Goal: Task Accomplishment & Management: Manage account settings

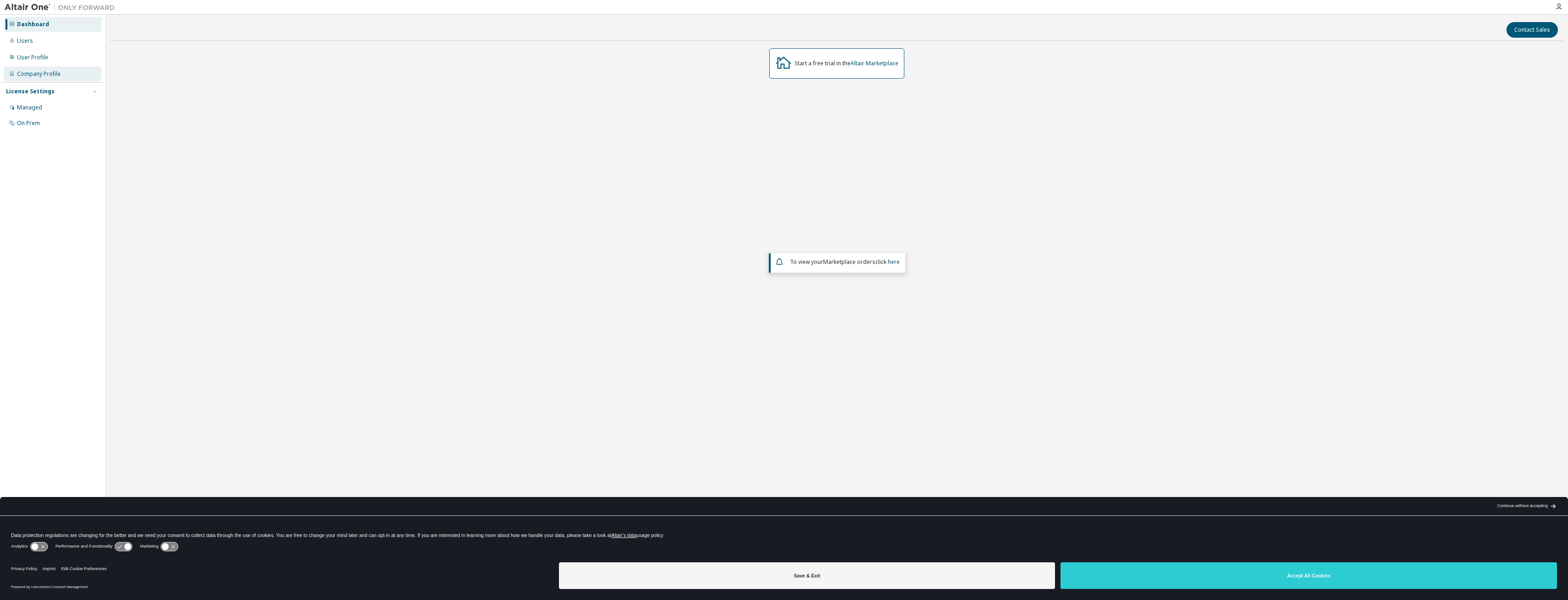
click at [57, 74] on div "Company Profile" at bounding box center [39, 74] width 44 height 7
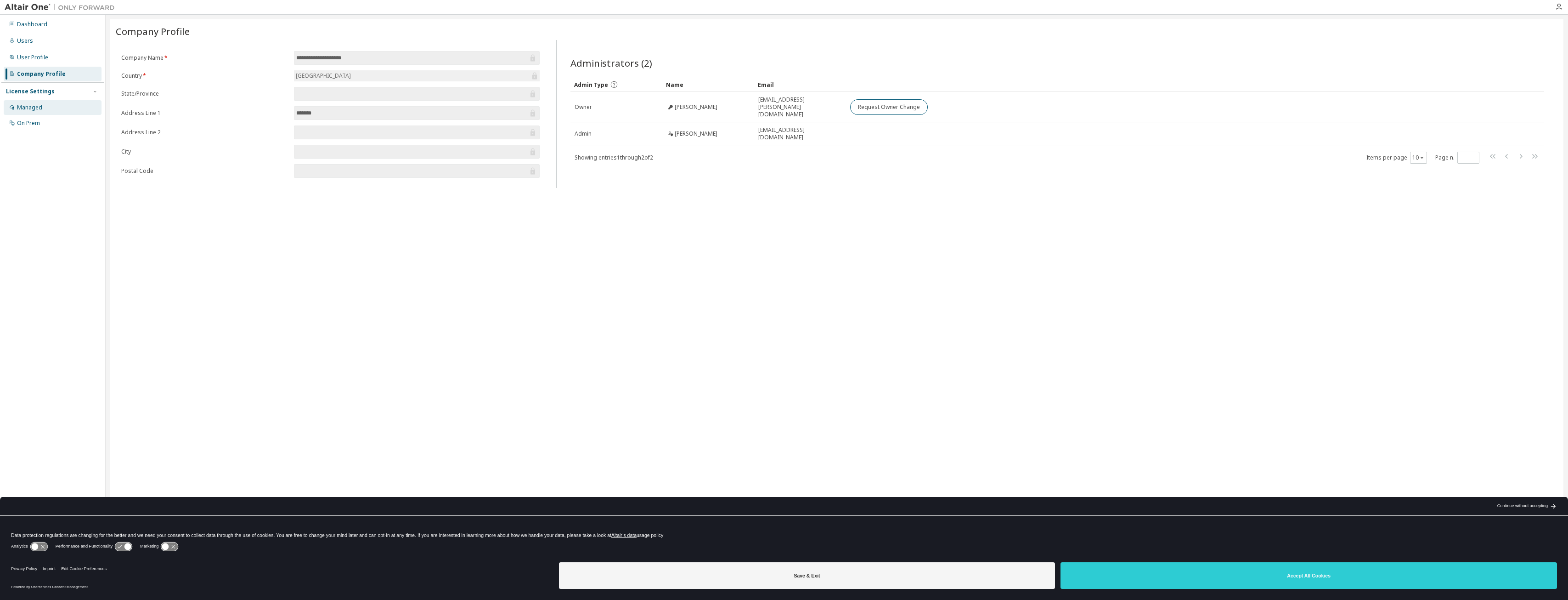
click at [82, 113] on div "Managed" at bounding box center [52, 107] width 98 height 15
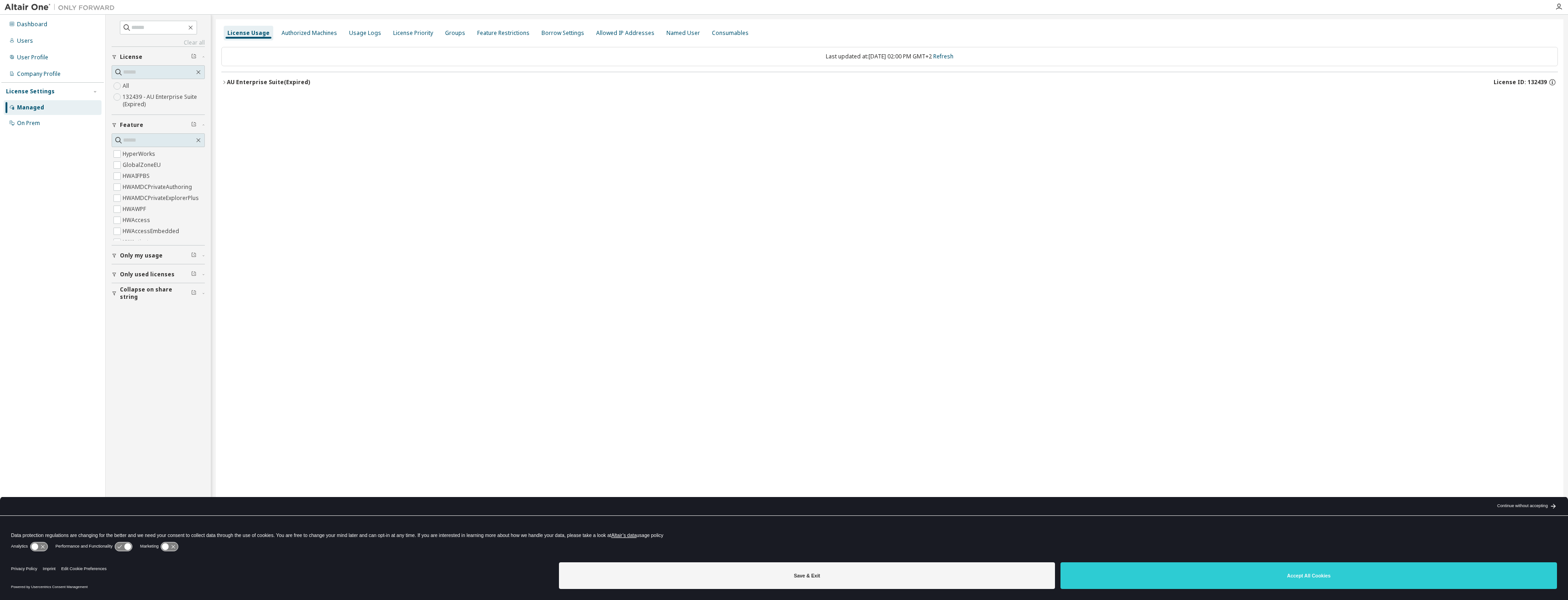
click at [223, 83] on icon "button" at bounding box center [224, 82] width 5 height 5
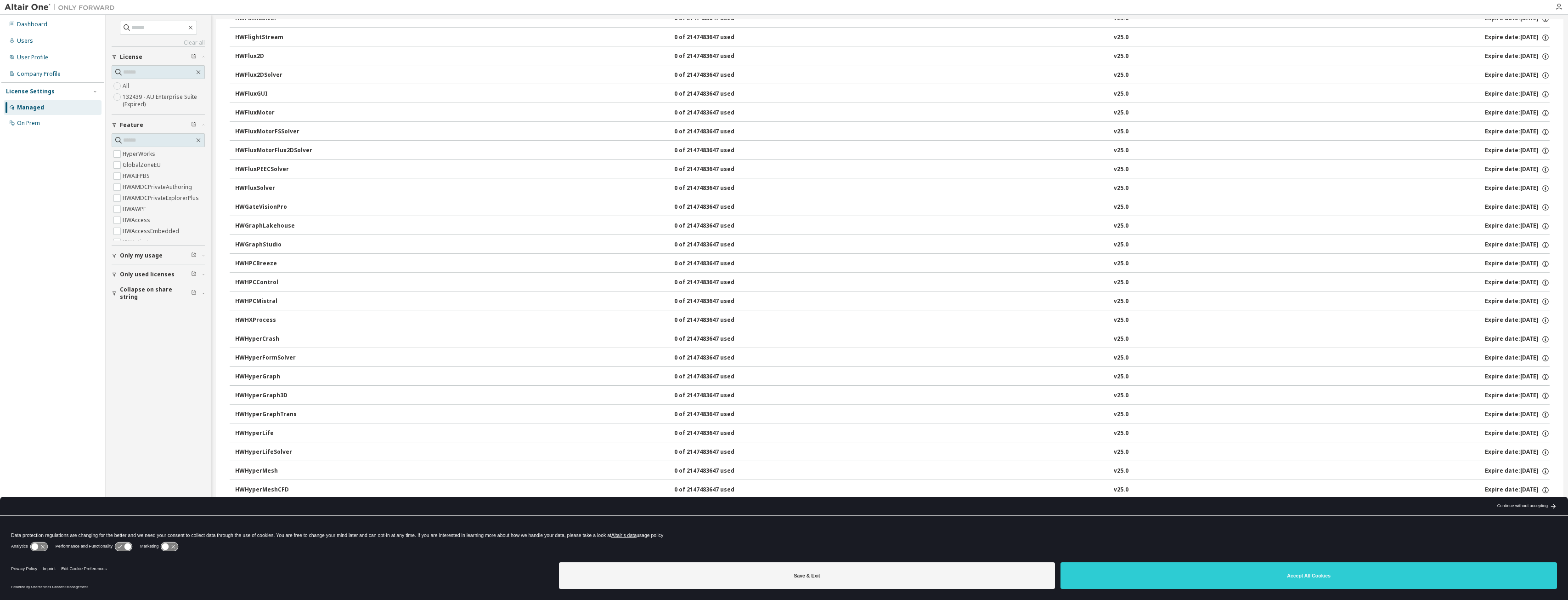
scroll to position [1930, 0]
click at [159, 418] on div "Clear all Collapse on share string Only used licenses Only my usage Feature Hyp…" at bounding box center [158, 285] width 102 height 539
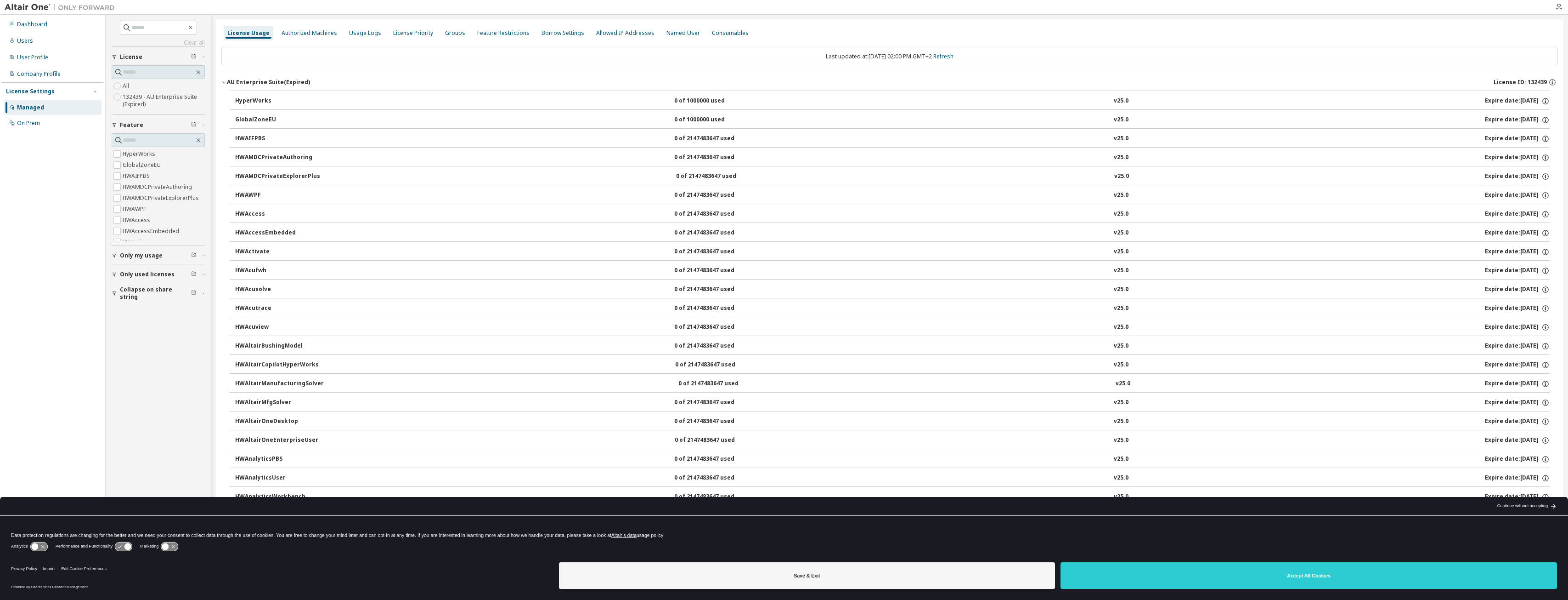
click at [156, 24] on input "text" at bounding box center [159, 27] width 55 height 9
type input "******"
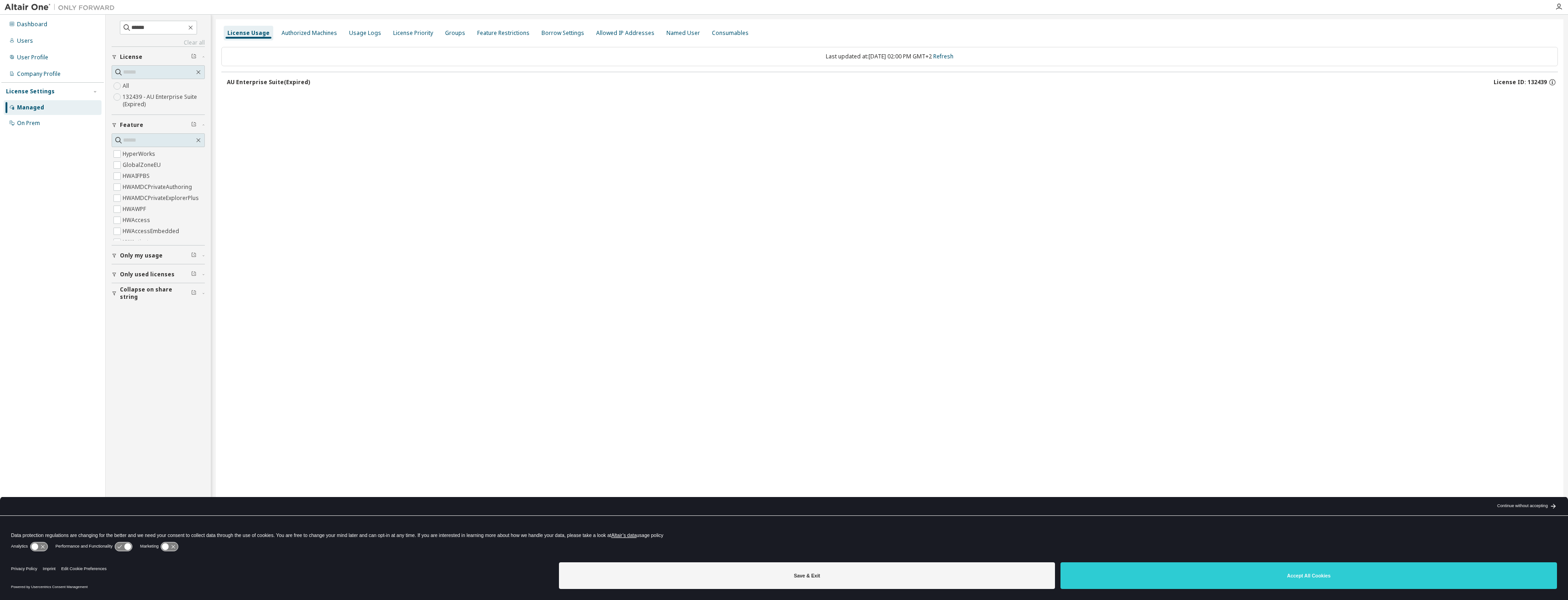
click at [233, 80] on div "AU Enterprise Suite (Expired)" at bounding box center [268, 82] width 83 height 7
drag, startPoint x: 177, startPoint y: 26, endPoint x: 71, endPoint y: 28, distance: 106.0
click at [71, 28] on div "Dashboard Users User Profile Company Profile License Settings Managed On Prem *…" at bounding box center [784, 294] width 1568 height 559
click at [175, 32] on span at bounding box center [158, 27] width 77 height 14
click at [175, 25] on input "text" at bounding box center [159, 27] width 55 height 9
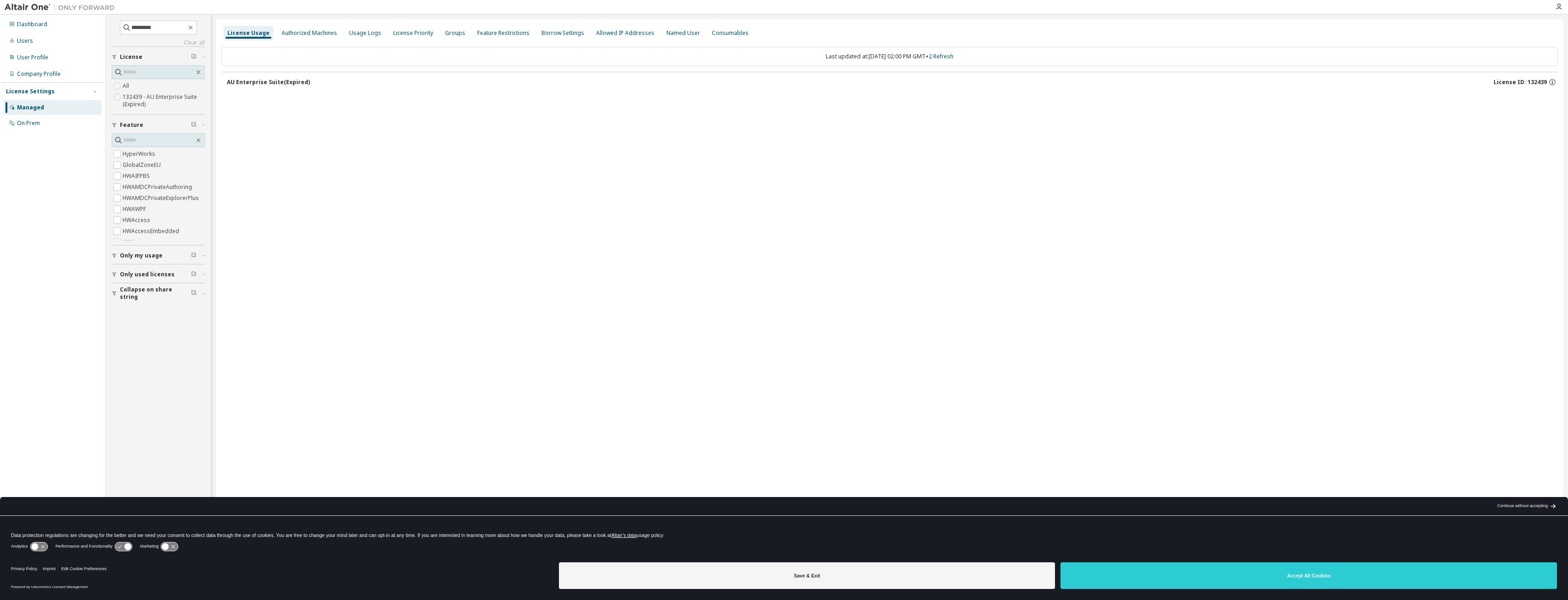
click at [268, 82] on div "AU Enterprise Suite (Expired)" at bounding box center [268, 82] width 83 height 7
click at [131, 25] on input "*********" at bounding box center [159, 27] width 55 height 9
drag, startPoint x: 162, startPoint y: 30, endPoint x: 133, endPoint y: 34, distance: 29.3
click at [161, 30] on input "*********" at bounding box center [159, 27] width 55 height 9
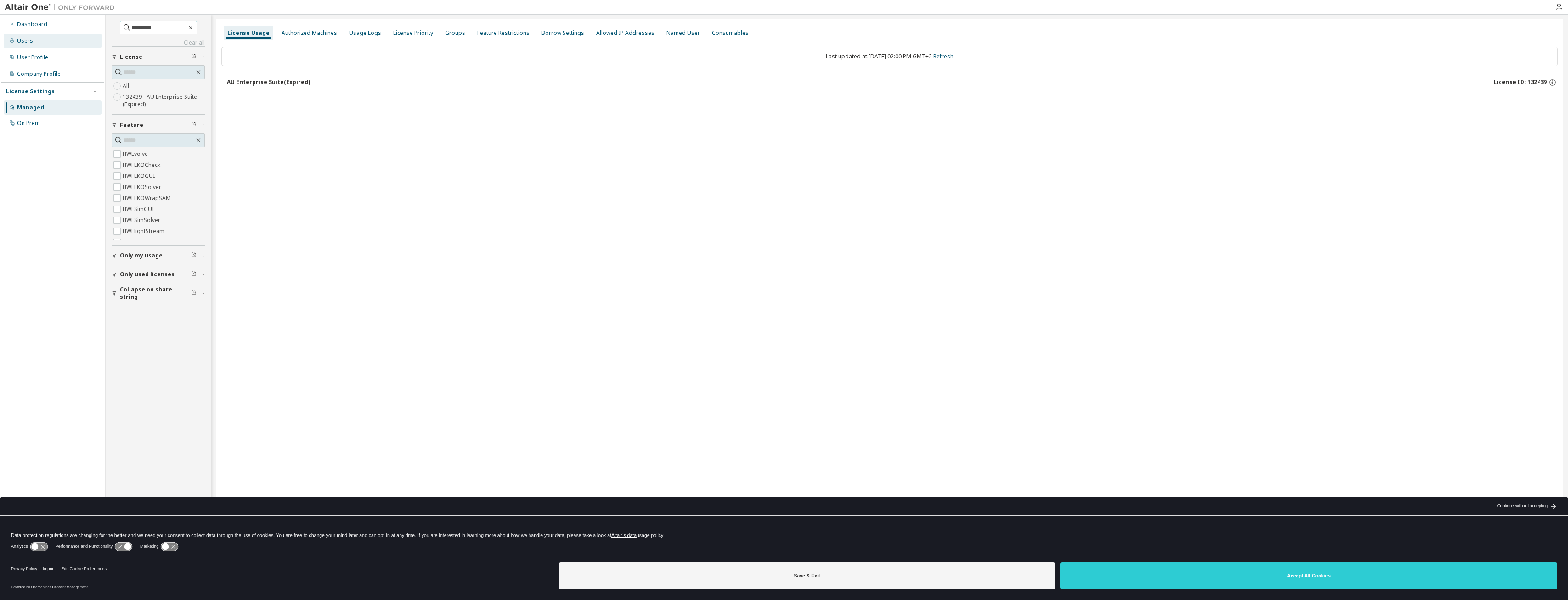
drag, startPoint x: 130, startPoint y: 25, endPoint x: 72, endPoint y: 44, distance: 61.0
click at [74, 39] on div "Dashboard Users User Profile Company Profile License Settings Managed On Prem *…" at bounding box center [784, 294] width 1568 height 559
type input "******"
click at [278, 85] on div "AU Enterprise Suite (Expired)" at bounding box center [268, 82] width 83 height 7
click at [276, 84] on div "AU Enterprise Suite (Expired)" at bounding box center [268, 82] width 83 height 7
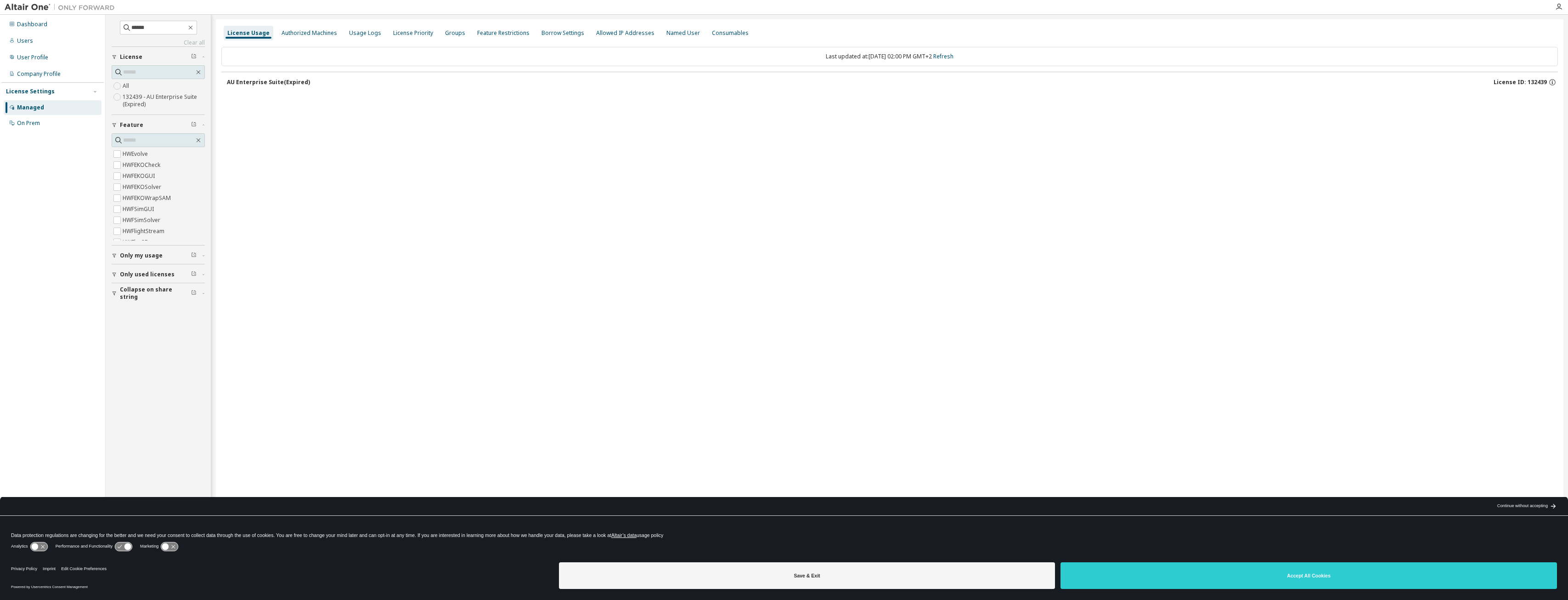
click at [276, 84] on div "AU Enterprise Suite (Expired)" at bounding box center [268, 82] width 83 height 7
click at [194, 30] on icon "button" at bounding box center [191, 27] width 7 height 7
click at [1124, 362] on div "License Usage Authorized Machines Usage Logs License Priority Groups Feature Re…" at bounding box center [890, 294] width 1348 height 549
click at [43, 71] on div "Company Profile" at bounding box center [39, 74] width 44 height 7
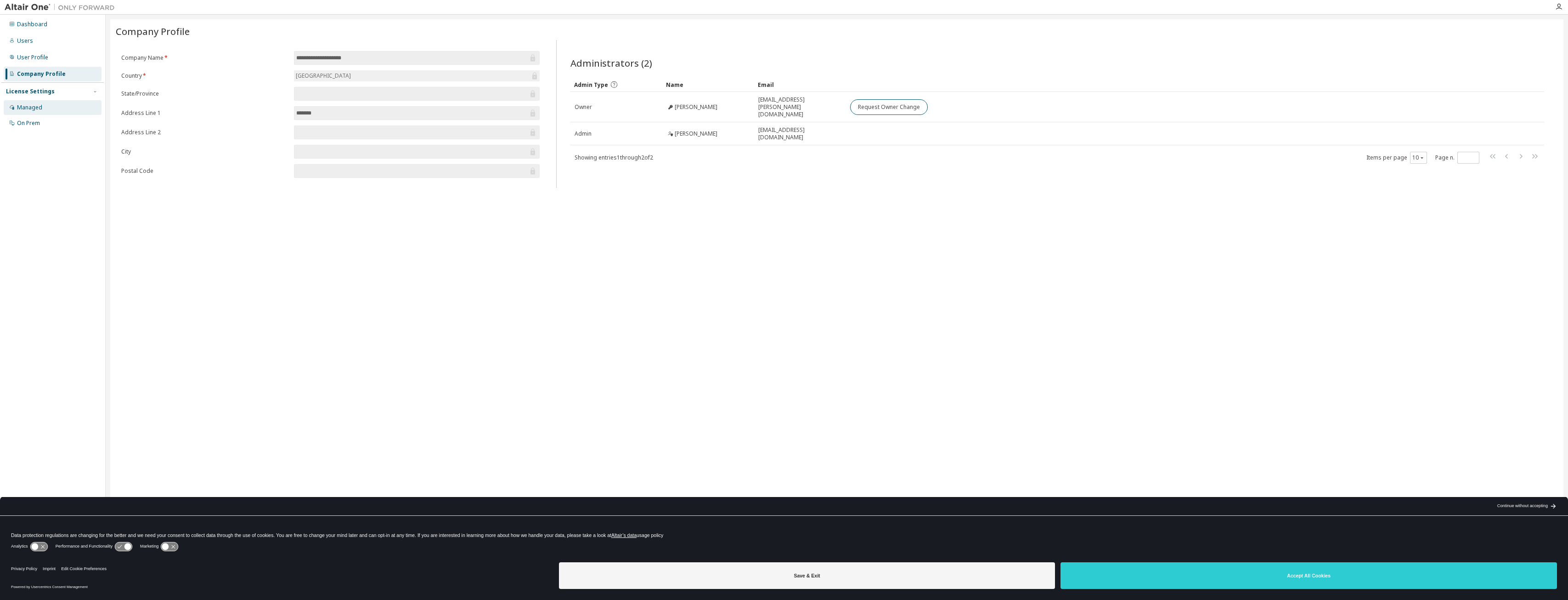
drag, startPoint x: 40, startPoint y: 105, endPoint x: 41, endPoint y: 120, distance: 15.0
click at [40, 105] on div "Managed" at bounding box center [29, 108] width 25 height 7
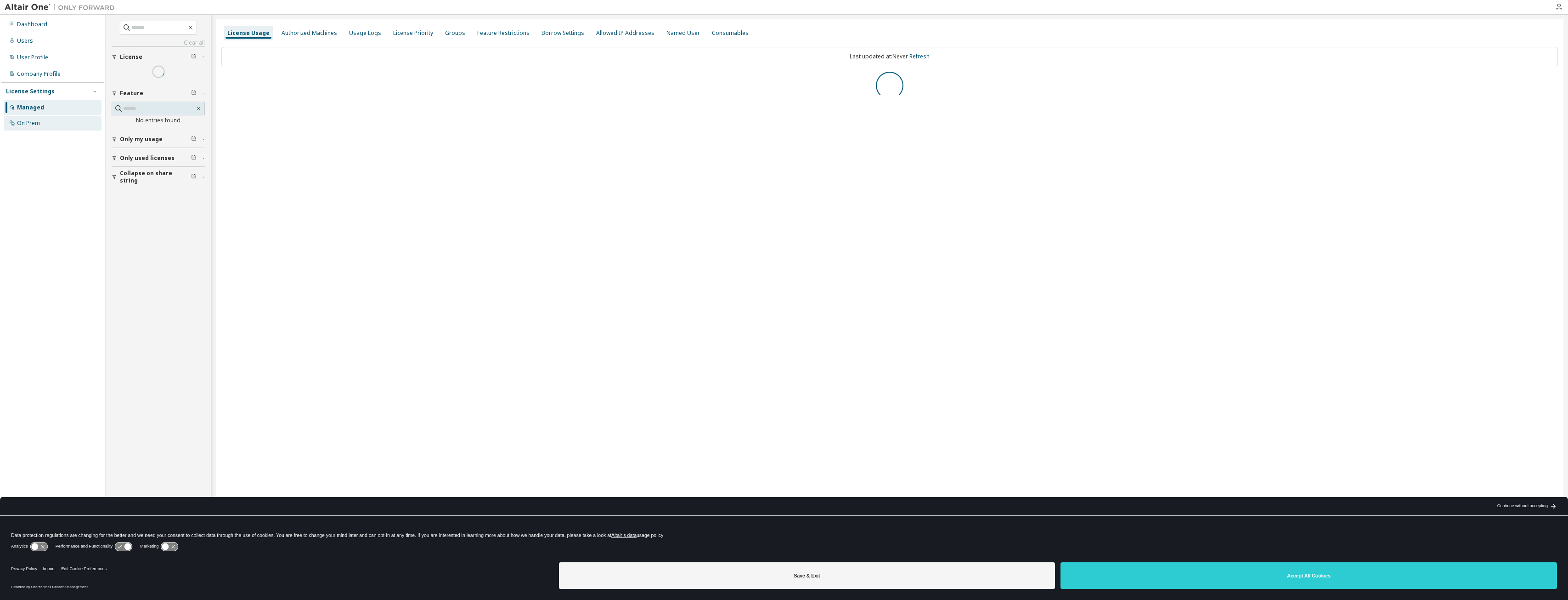
click at [42, 128] on div "On Prem" at bounding box center [52, 123] width 98 height 15
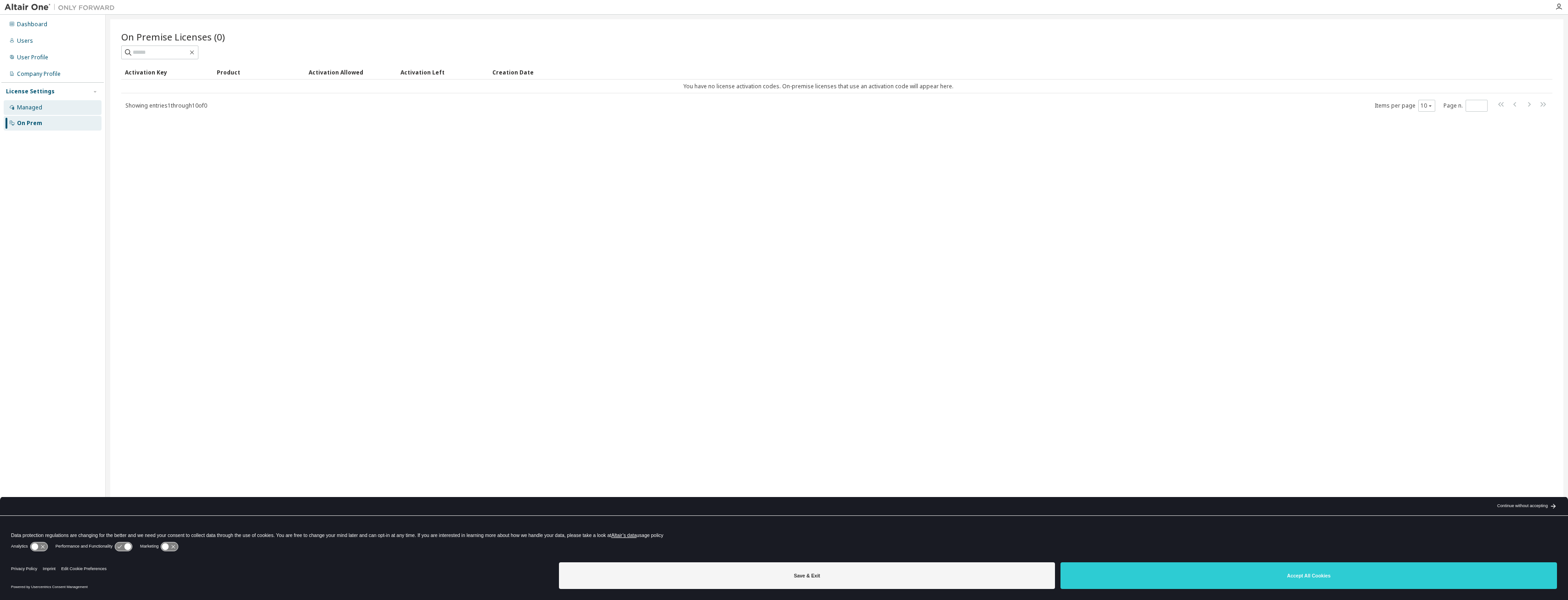
click at [49, 105] on div "Managed" at bounding box center [52, 107] width 98 height 15
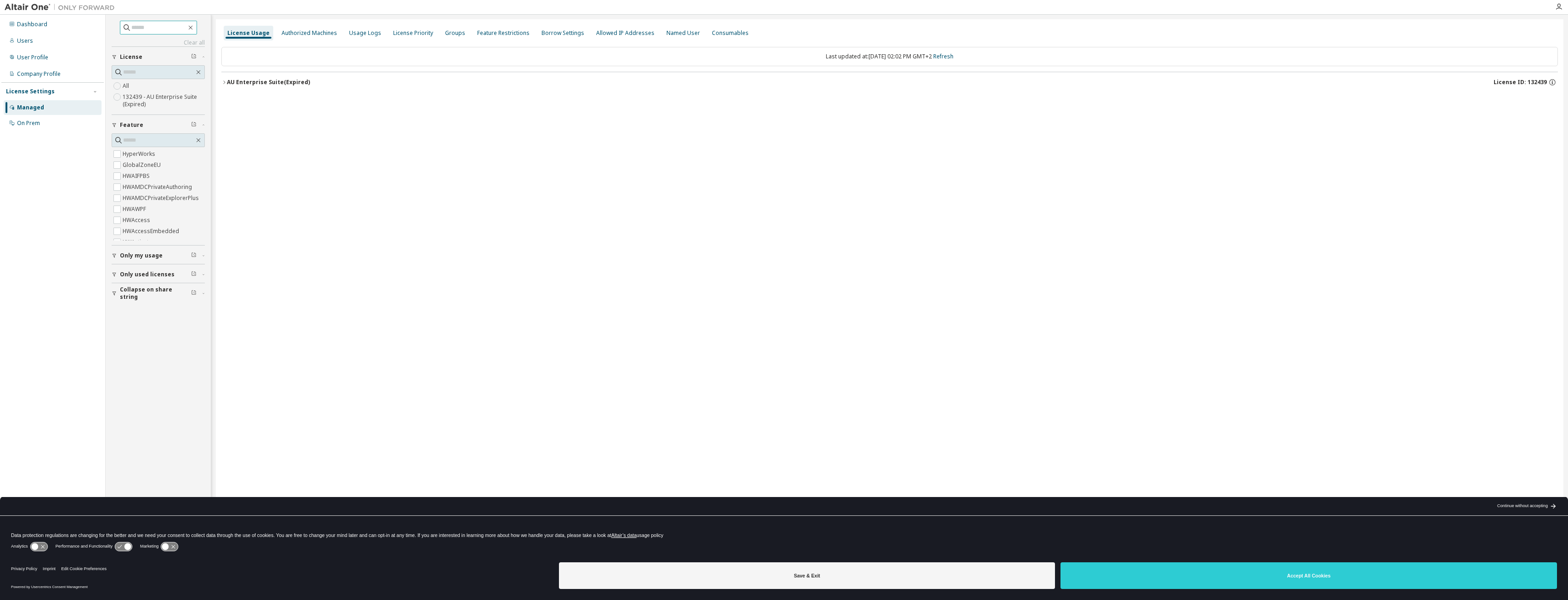
click at [146, 29] on input "text" at bounding box center [159, 27] width 55 height 9
click at [115, 254] on icon "button" at bounding box center [114, 255] width 5 height 5
click at [136, 305] on button "Only used licenses" at bounding box center [158, 301] width 93 height 20
click at [290, 80] on div "AU Enterprise Suite (Expired)" at bounding box center [268, 82] width 83 height 7
click at [133, 189] on span "Only used licenses" at bounding box center [147, 190] width 55 height 7
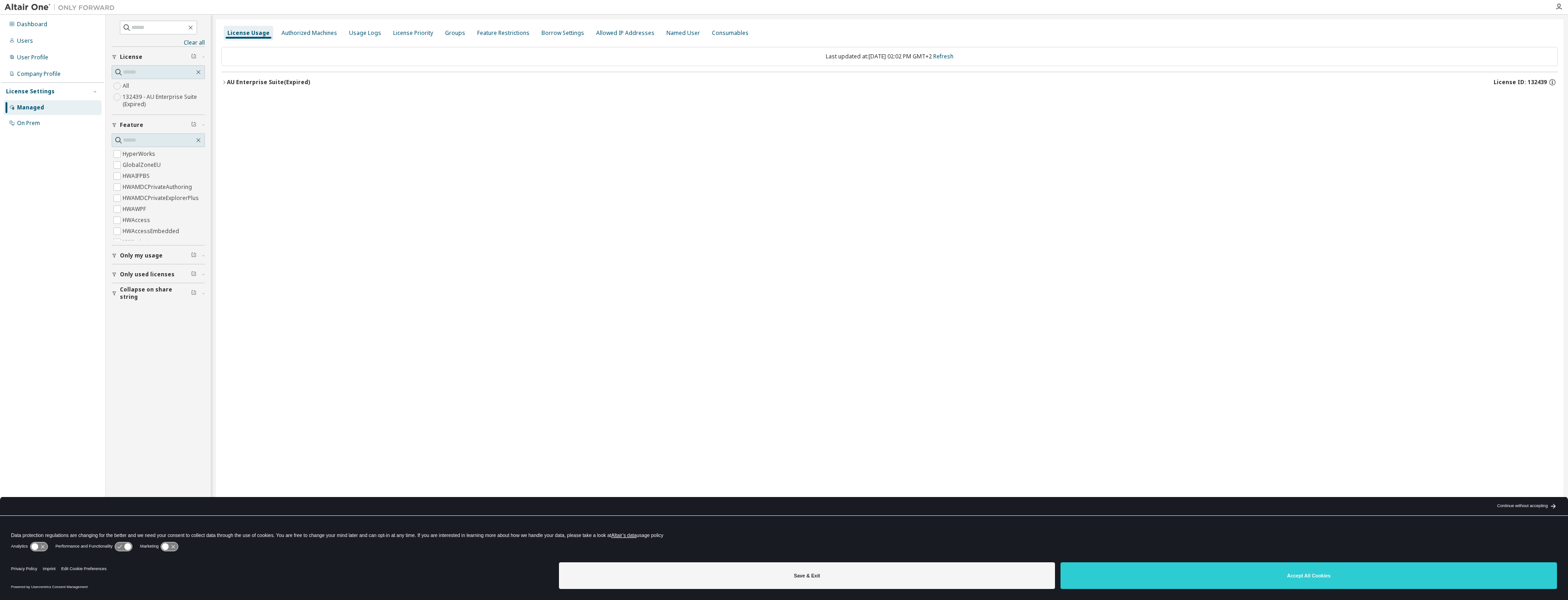
click at [262, 74] on button "AU Enterprise Suite (Expired) License ID: 132439" at bounding box center [890, 82] width 1337 height 20
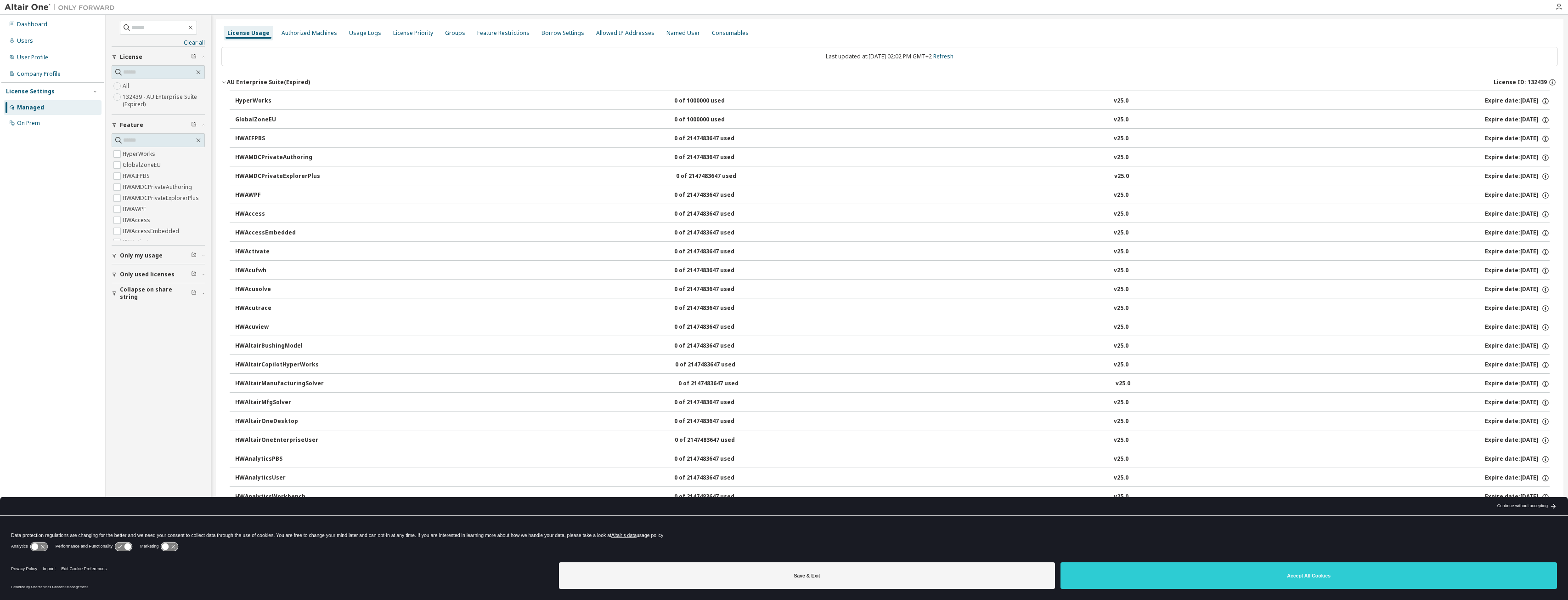
click at [256, 79] on div "AU Enterprise Suite (Expired)" at bounding box center [268, 82] width 83 height 7
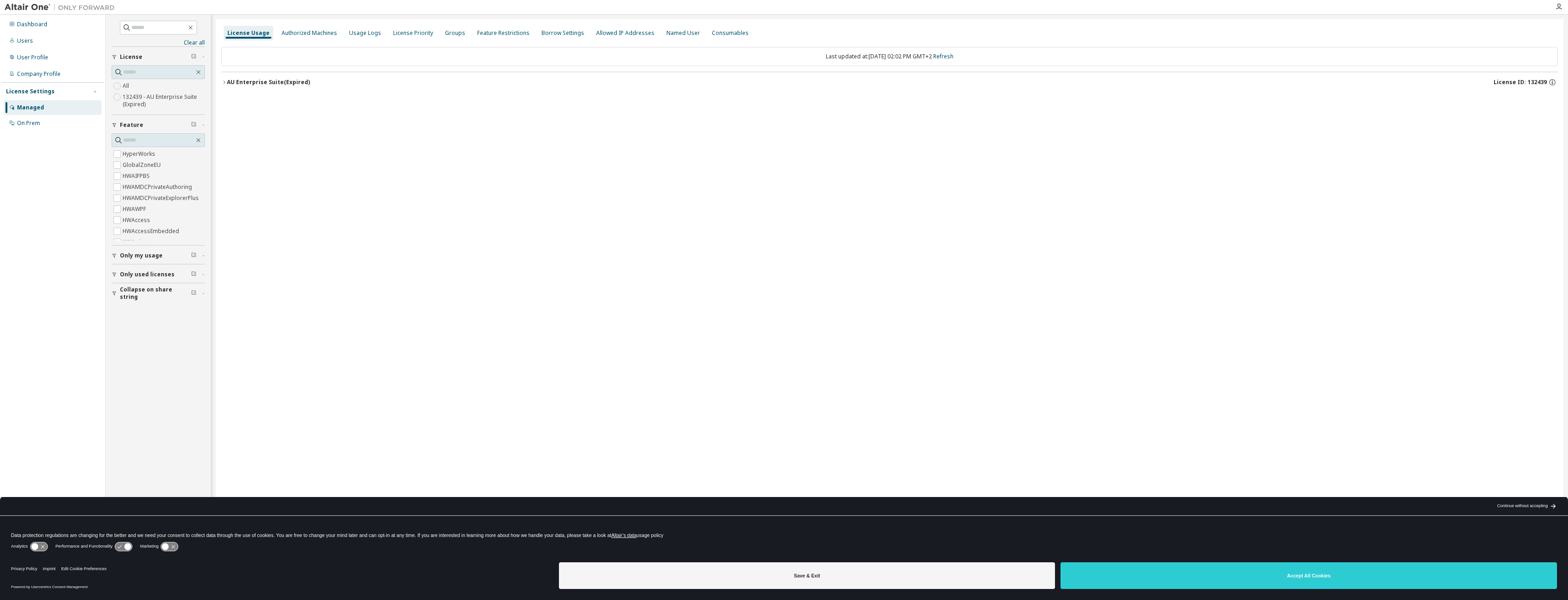
click at [256, 79] on div "AU Enterprise Suite (Expired)" at bounding box center [268, 82] width 83 height 7
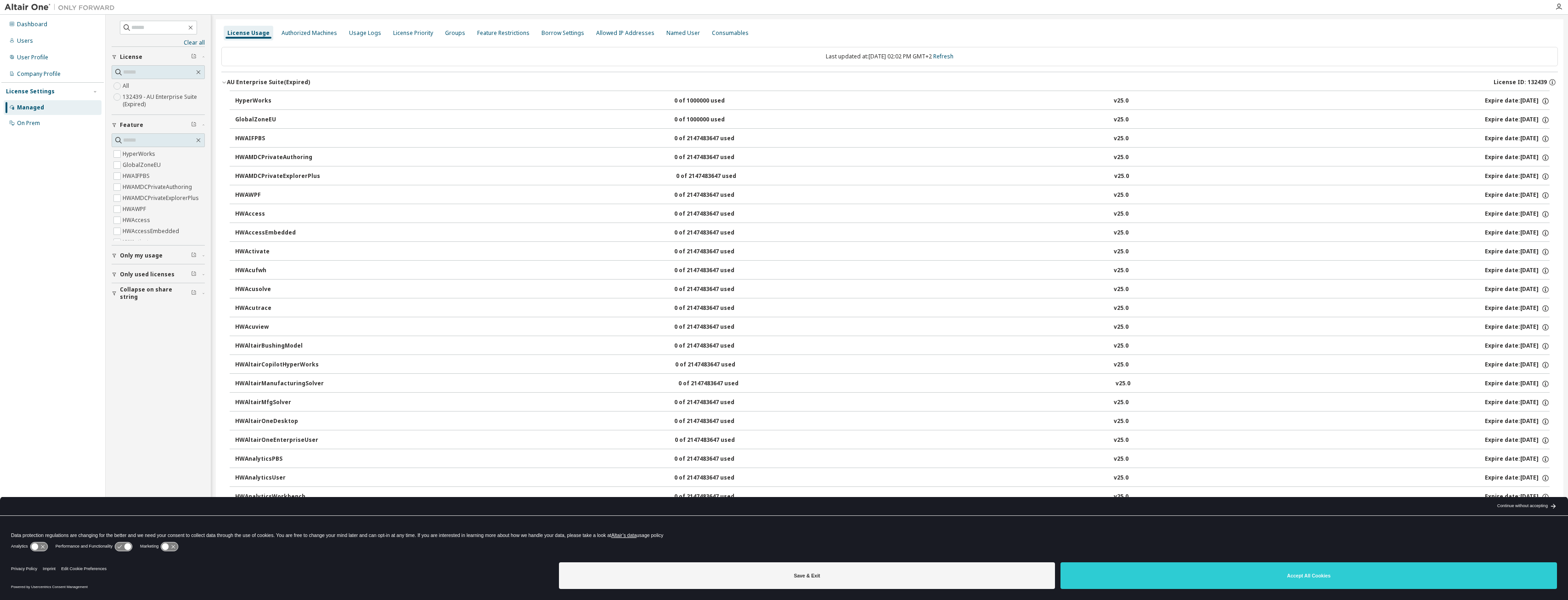
click at [43, 5] on img at bounding box center [62, 7] width 115 height 9
click at [26, 21] on div "Dashboard" at bounding box center [32, 24] width 30 height 7
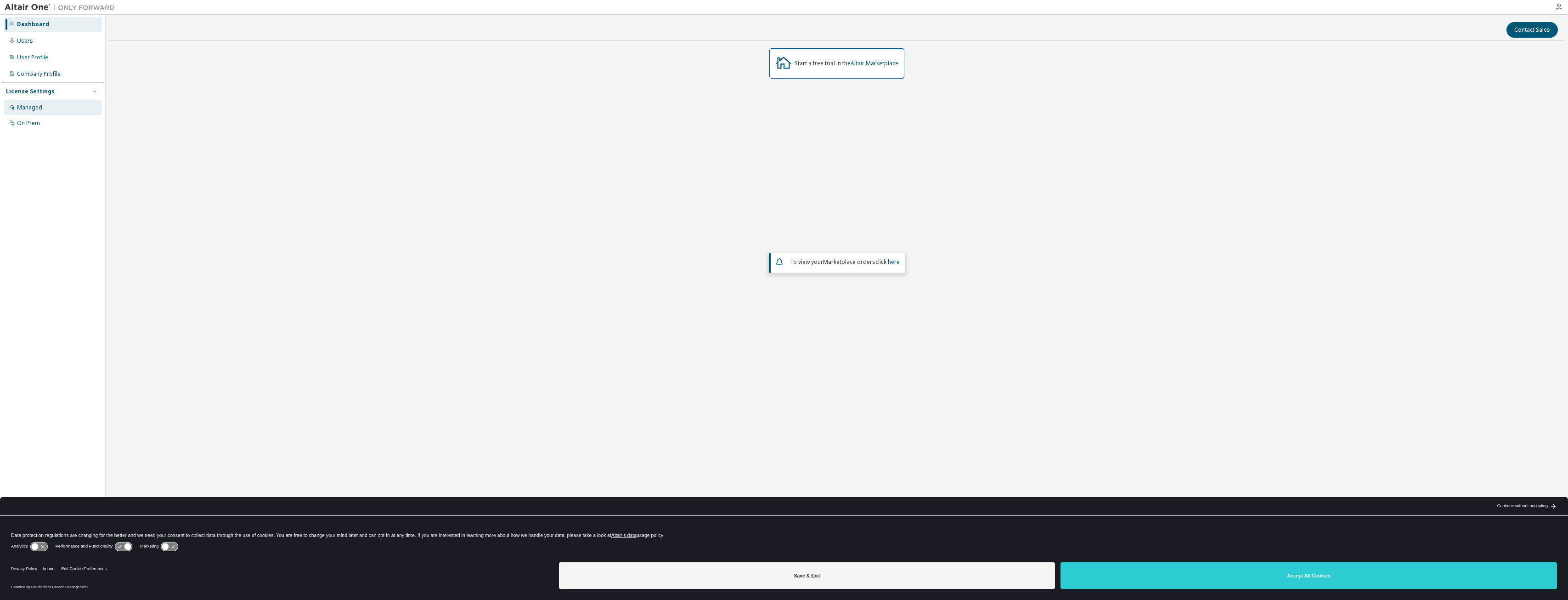
click at [49, 107] on div "Managed" at bounding box center [52, 107] width 98 height 15
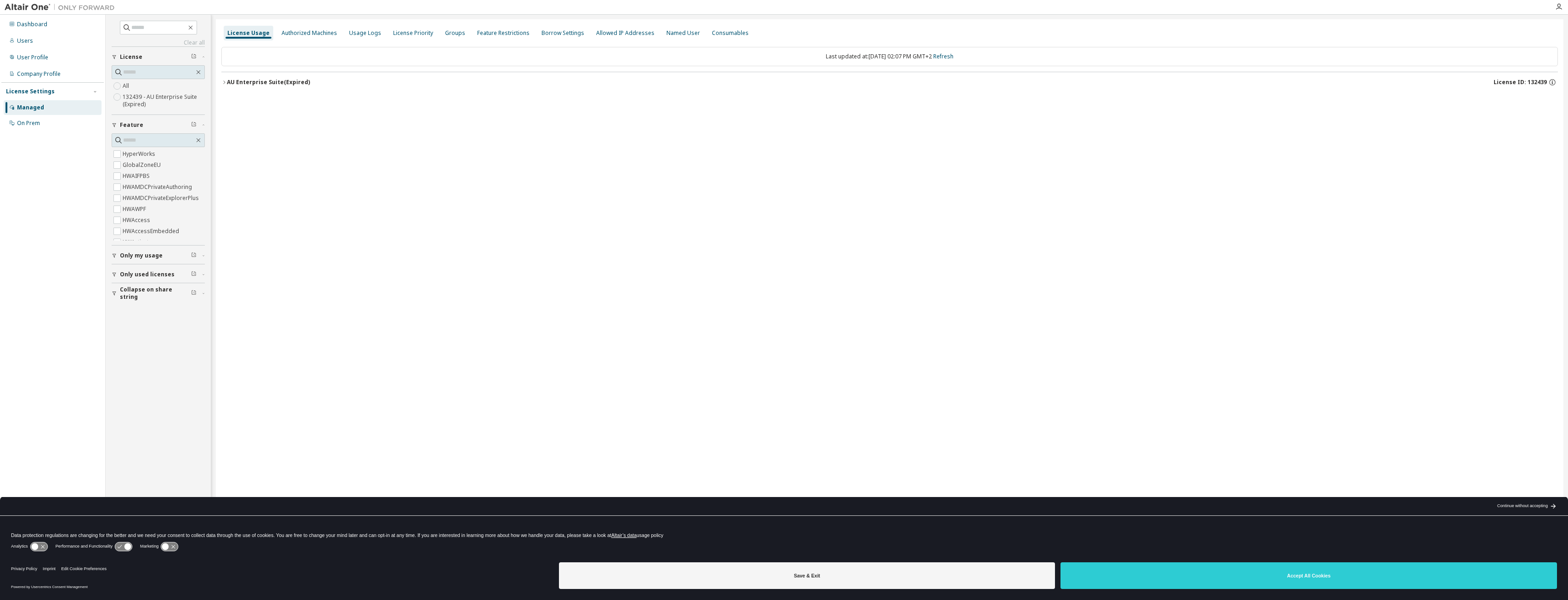
click at [236, 83] on div "AU Enterprise Suite (Expired)" at bounding box center [268, 82] width 83 height 7
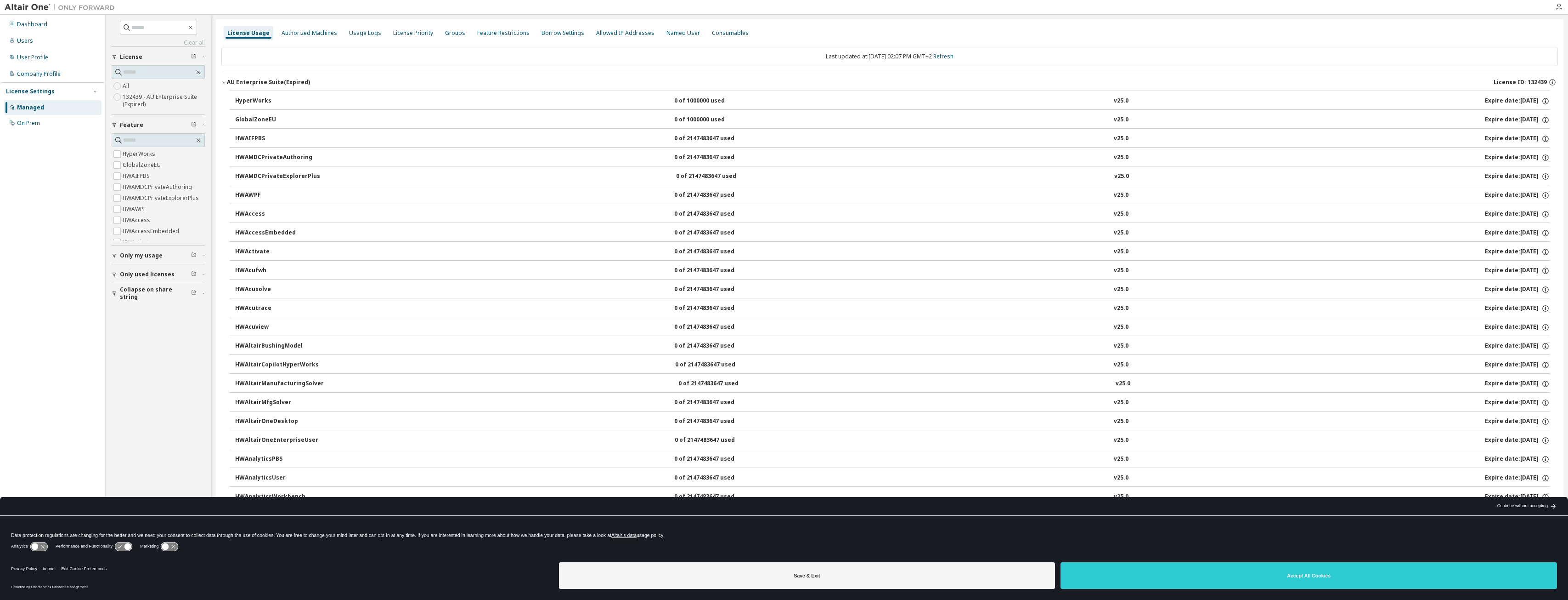
click at [267, 55] on div "Last updated at: Fri 2025-09-12 02:07 PM GMT+2 Refresh" at bounding box center [890, 57] width 1337 height 19
click at [158, 25] on input "text" at bounding box center [159, 27] width 55 height 9
type input "*********"
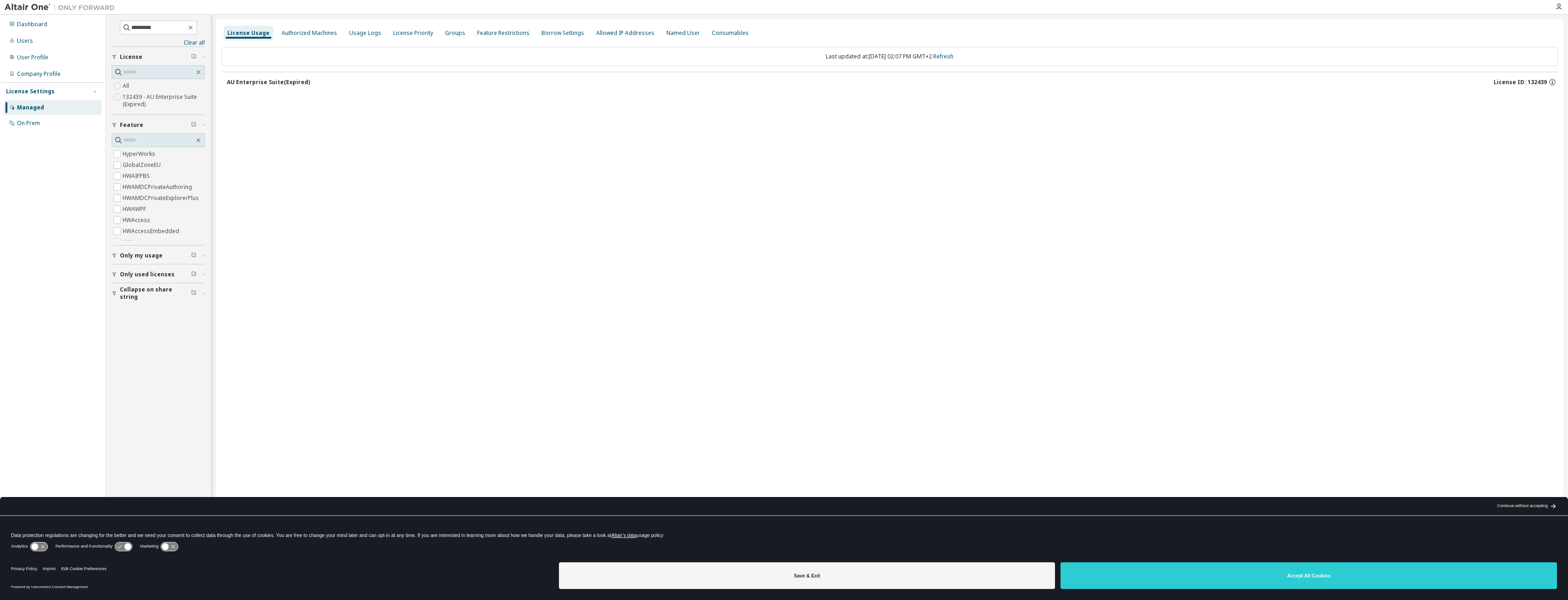
drag, startPoint x: 239, startPoint y: 72, endPoint x: 244, endPoint y: 76, distance: 6.4
click at [240, 74] on button "AU Enterprise Suite (Expired) License ID: 132439" at bounding box center [892, 82] width 1331 height 20
click at [246, 79] on div "AU Enterprise Suite (Expired)" at bounding box center [268, 82] width 83 height 7
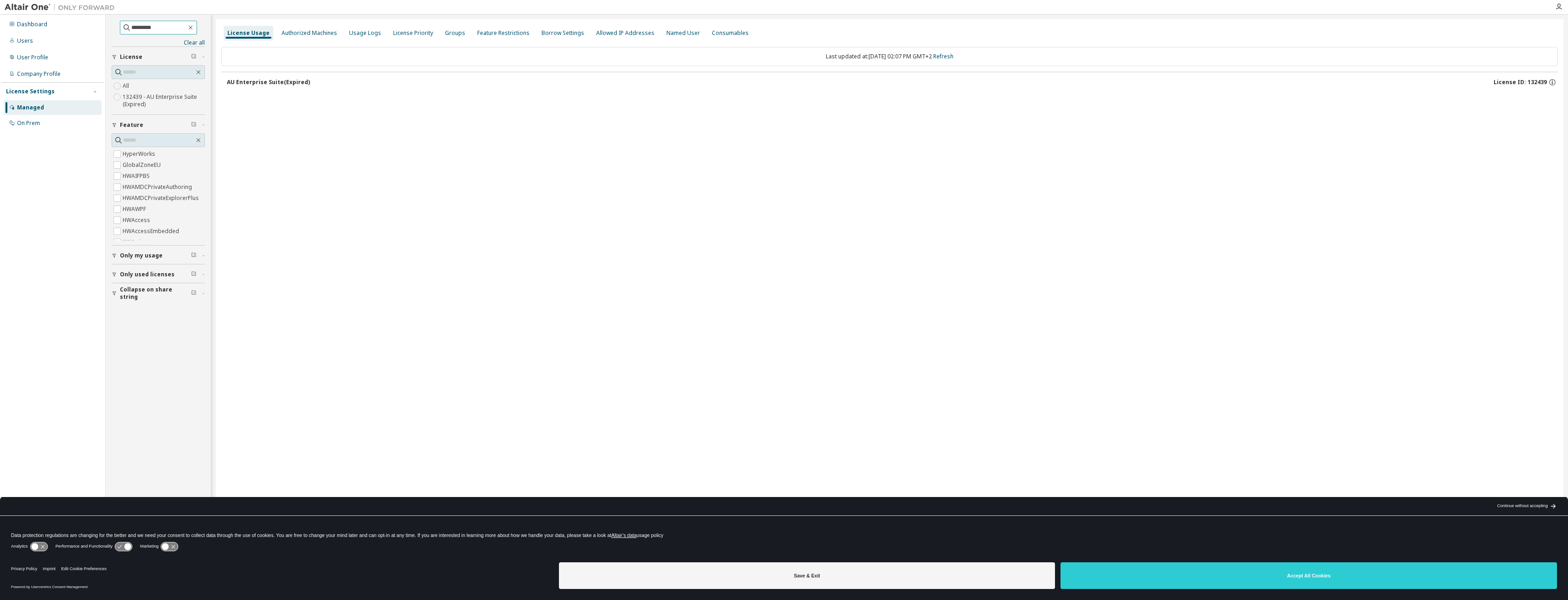
drag, startPoint x: 156, startPoint y: 26, endPoint x: 108, endPoint y: 27, distance: 48.0
click at [108, 27] on div "********* Clear all Collapse on share string Only used licenses Only my usage F…" at bounding box center [158, 285] width 102 height 539
type input "**********"
click at [119, 274] on div "button" at bounding box center [116, 274] width 9 height 5
click at [131, 317] on span "Collapse on share string" at bounding box center [155, 320] width 71 height 15
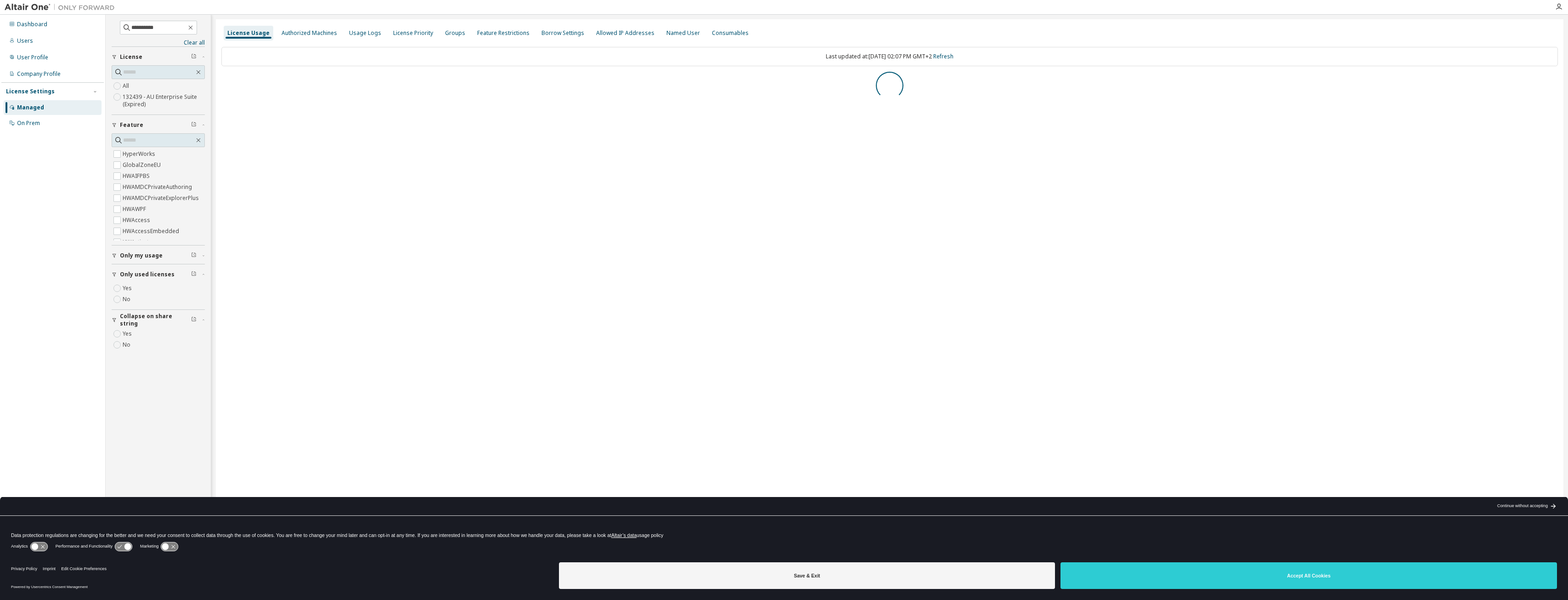
click at [239, 80] on div at bounding box center [890, 85] width 1337 height 27
click at [273, 76] on button "AU Enterprise Suite (Expired) License ID: 132439" at bounding box center [892, 82] width 1331 height 20
click at [197, 26] on span "**********" at bounding box center [158, 27] width 77 height 14
click at [192, 28] on icon "button" at bounding box center [190, 27] width 4 height 4
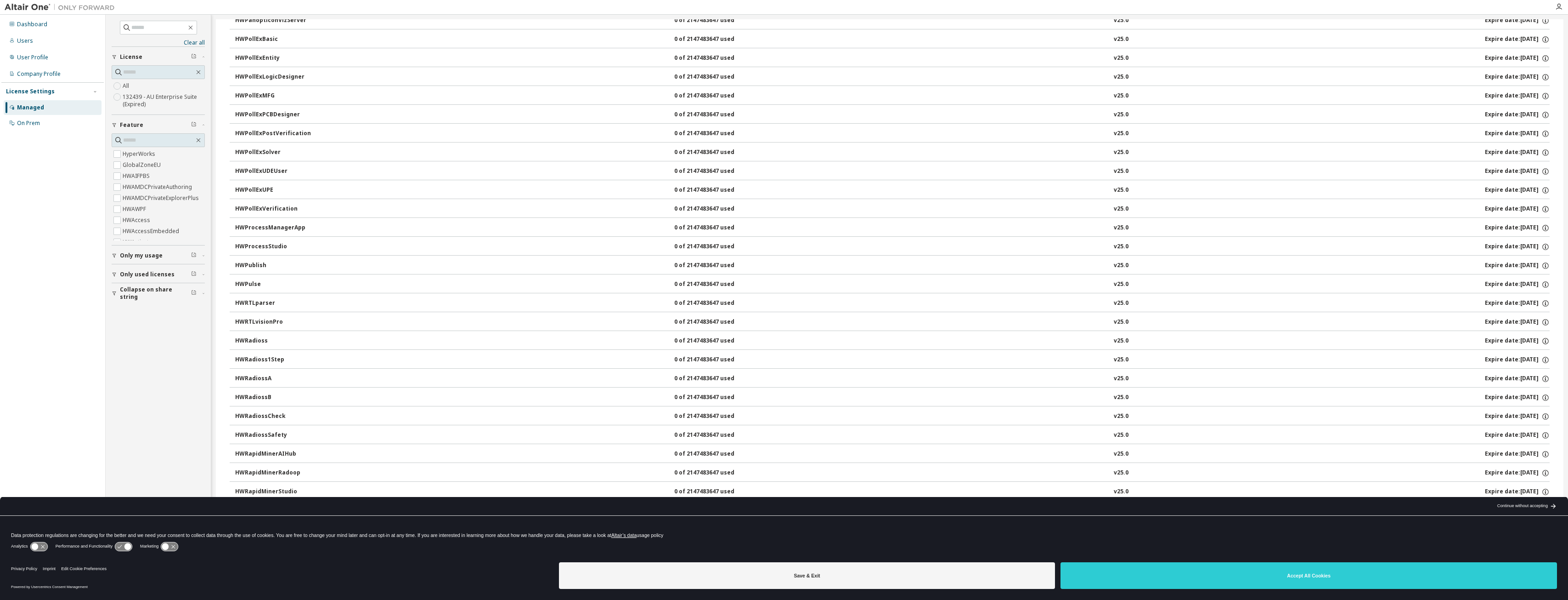
scroll to position [4458, 0]
click at [402, 369] on div "HWSCS_ANALYST 0 of 2147483647 used v25.0 Expire date: 2025-09-05" at bounding box center [892, 373] width 1314 height 9
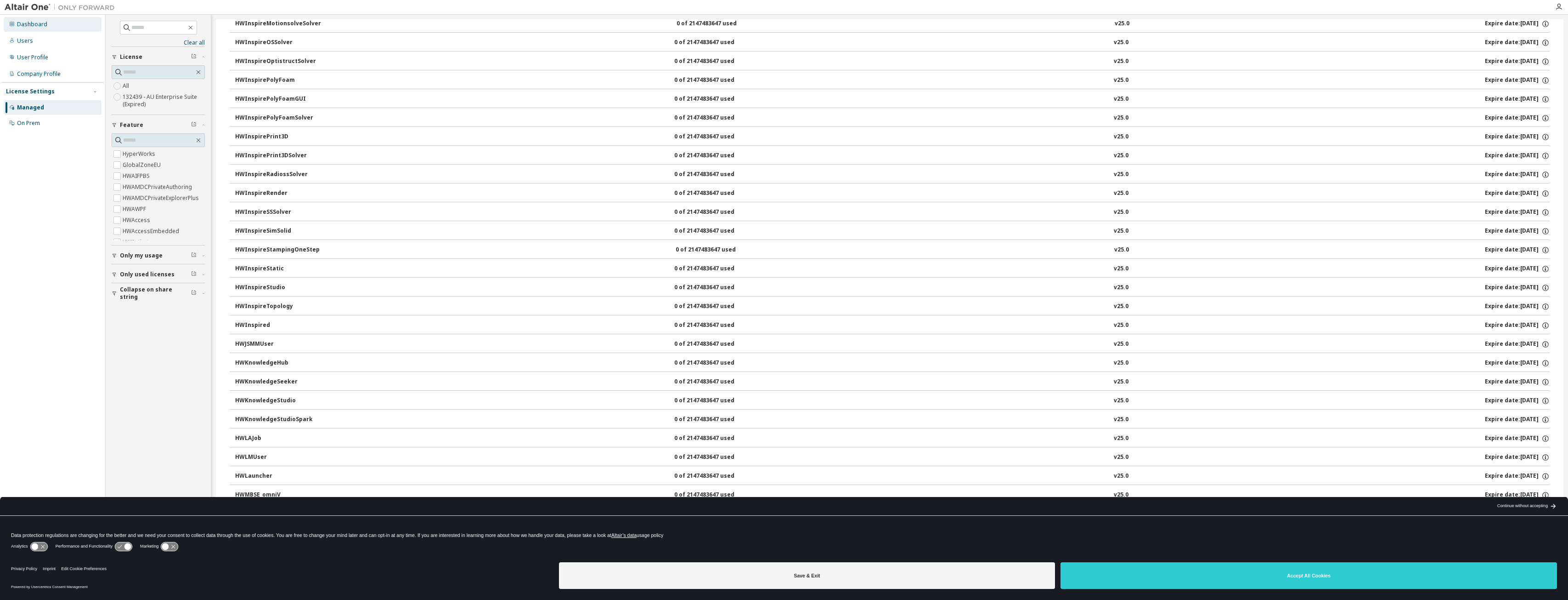
click at [54, 21] on div "Dashboard" at bounding box center [52, 24] width 98 height 15
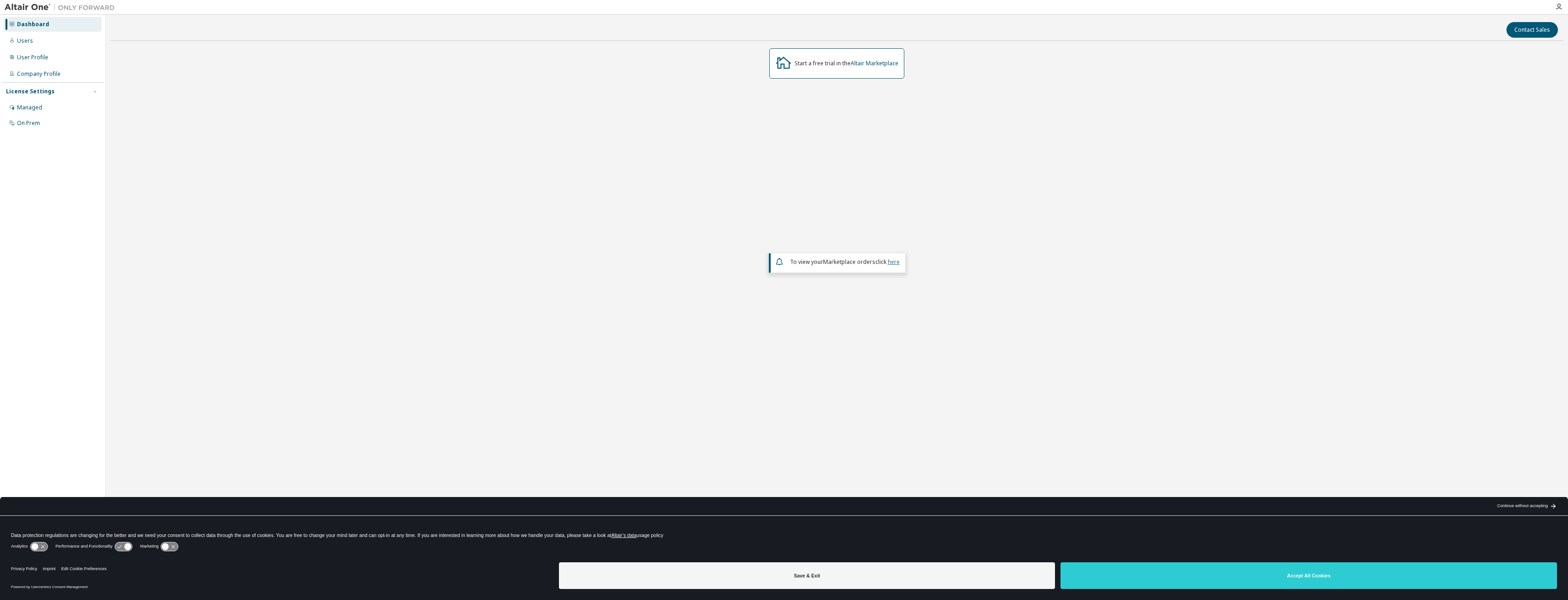
click at [890, 263] on link "here" at bounding box center [894, 261] width 12 height 8
click at [35, 39] on div "Users" at bounding box center [52, 41] width 98 height 15
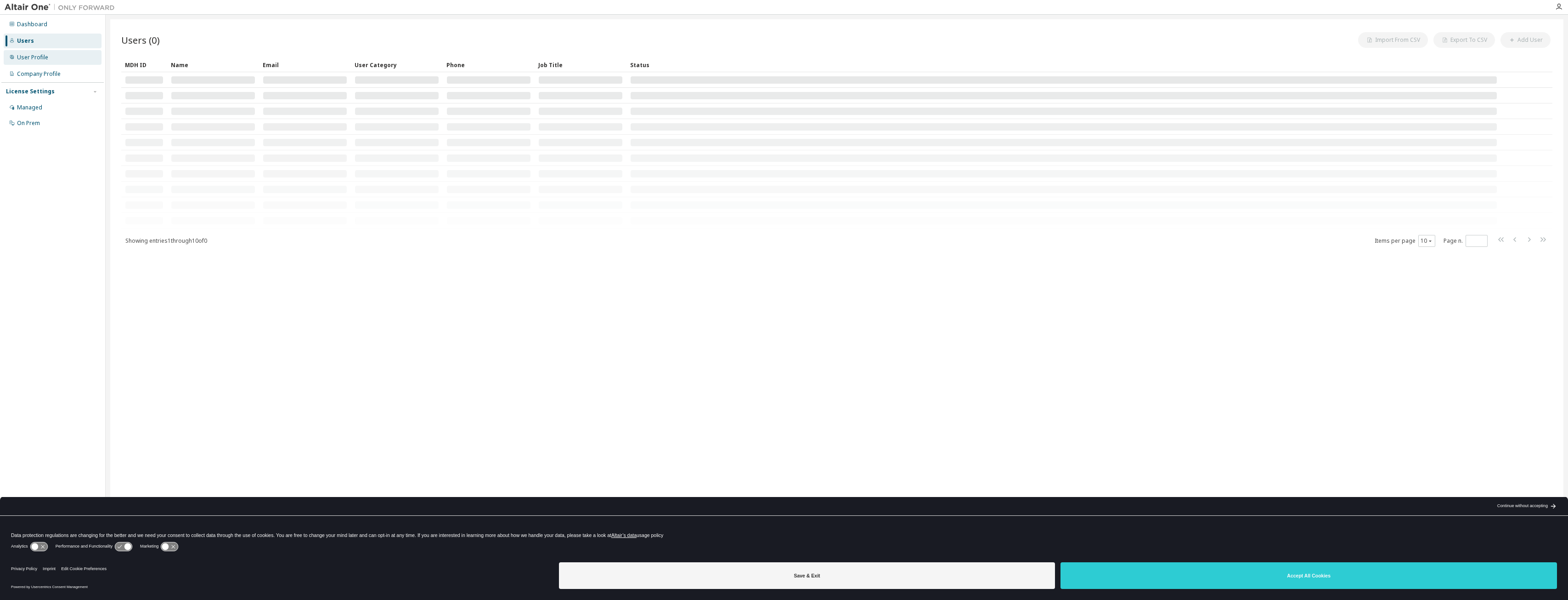
click at [41, 57] on div "User Profile" at bounding box center [32, 57] width 31 height 7
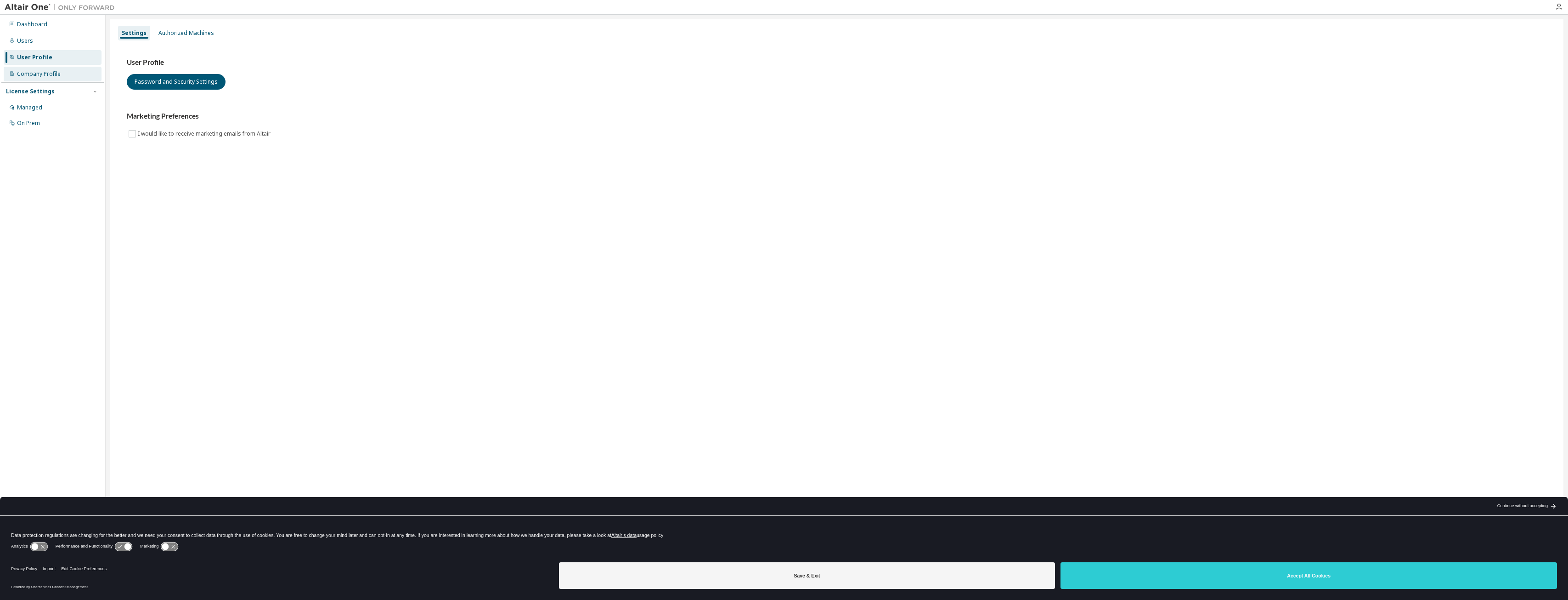
click at [45, 68] on div "Company Profile" at bounding box center [52, 74] width 98 height 15
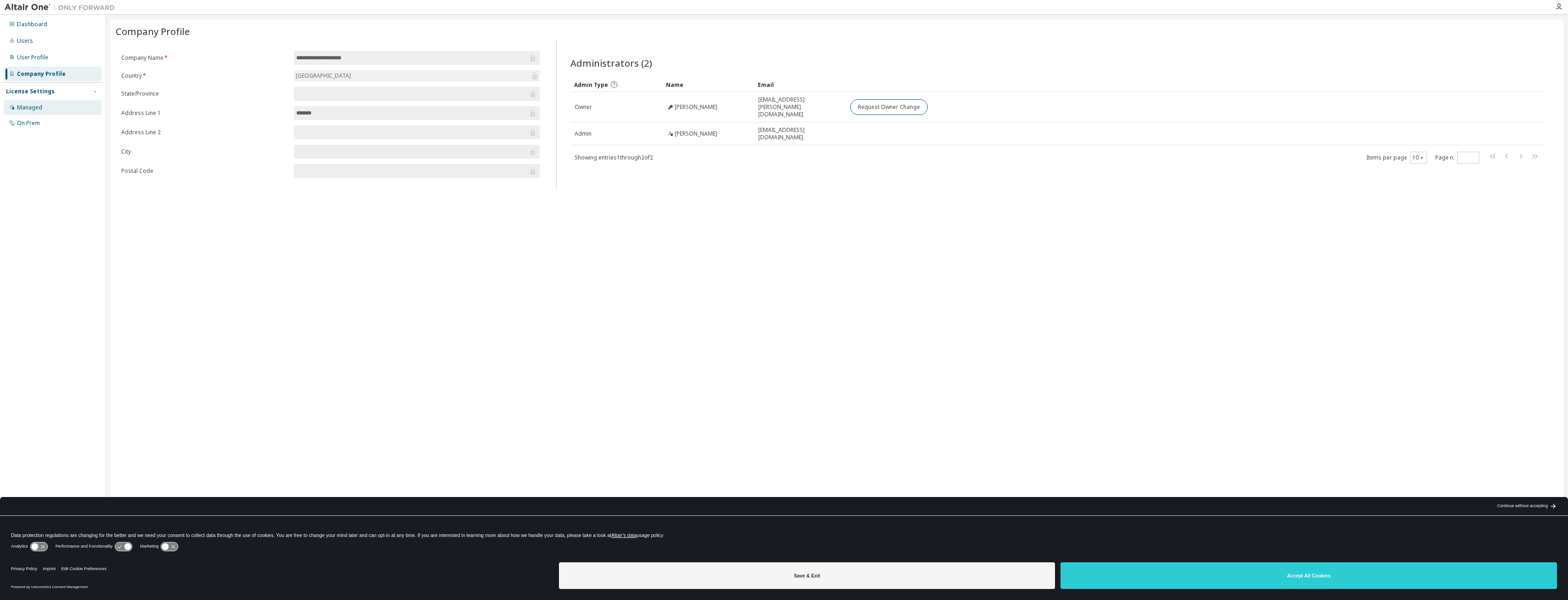
click at [42, 105] on div "Managed" at bounding box center [52, 107] width 98 height 15
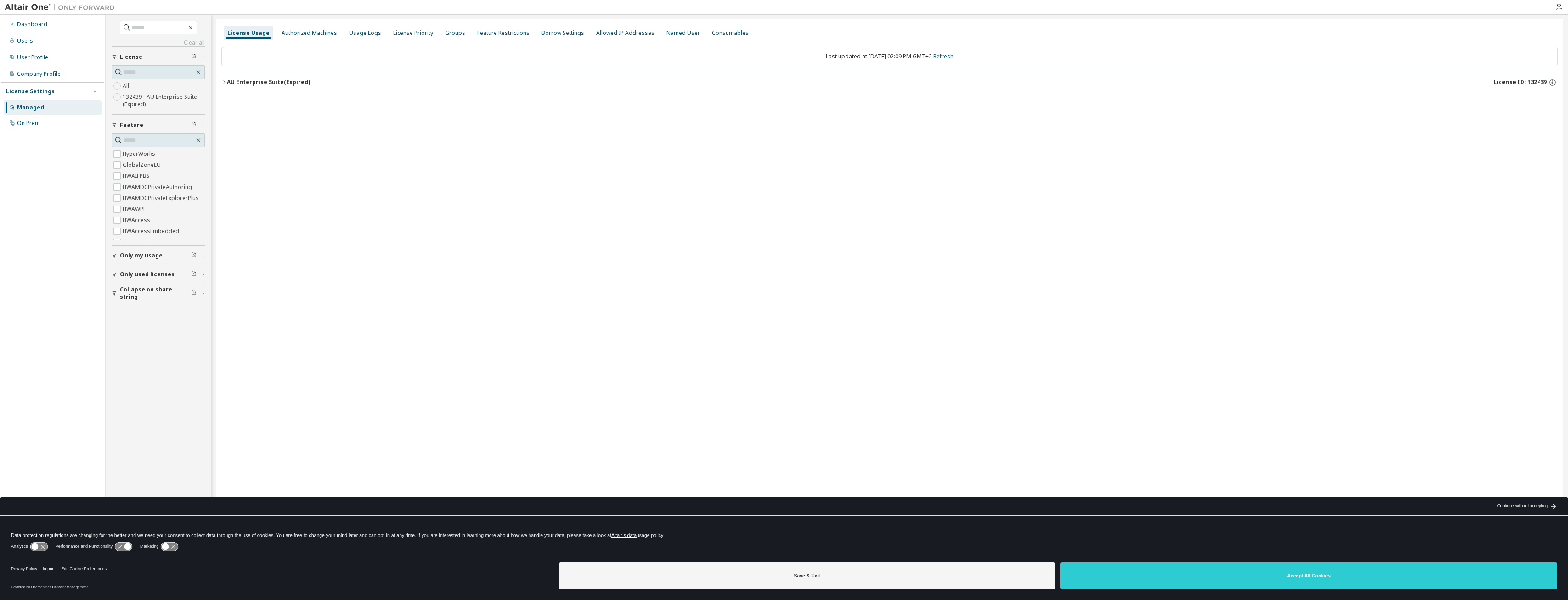
click at [272, 82] on div "AU Enterprise Suite (Expired)" at bounding box center [268, 82] width 83 height 7
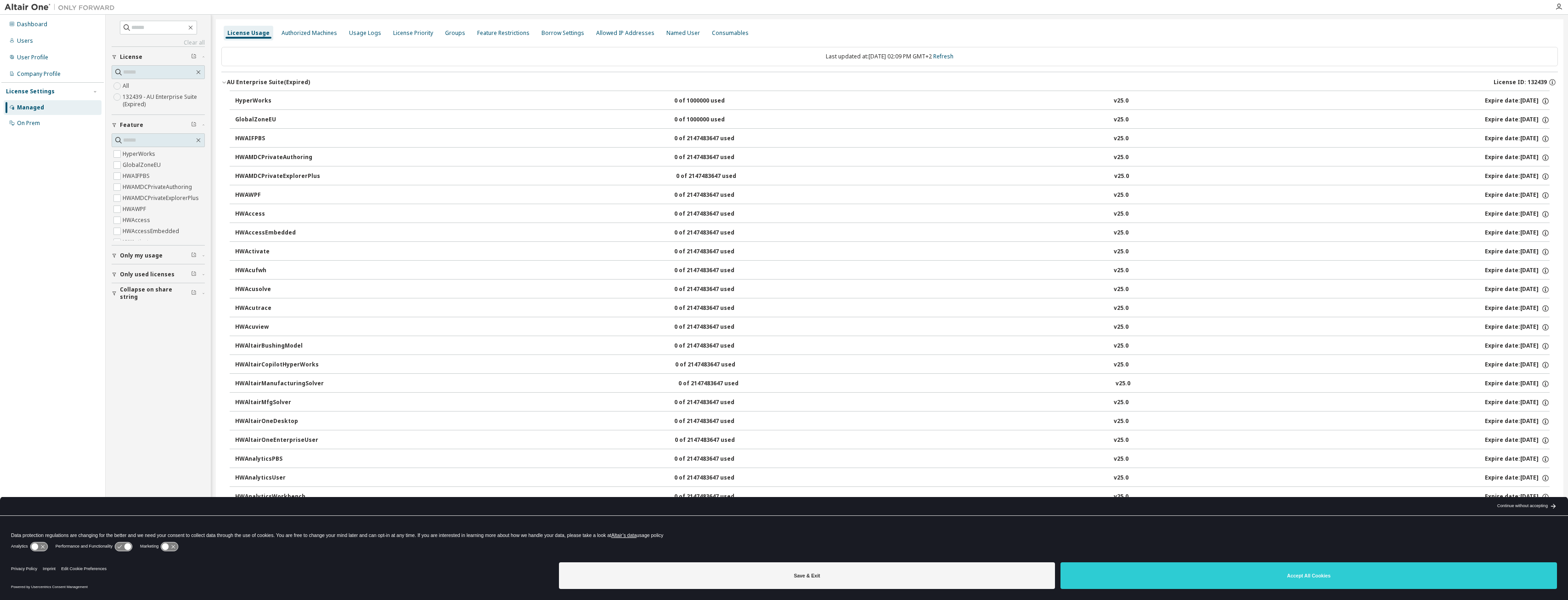
click at [33, 216] on div "Dashboard Users User Profile Company Profile License Settings Managed On Prem" at bounding box center [52, 285] width 102 height 539
click at [38, 121] on div "On Prem" at bounding box center [29, 123] width 23 height 7
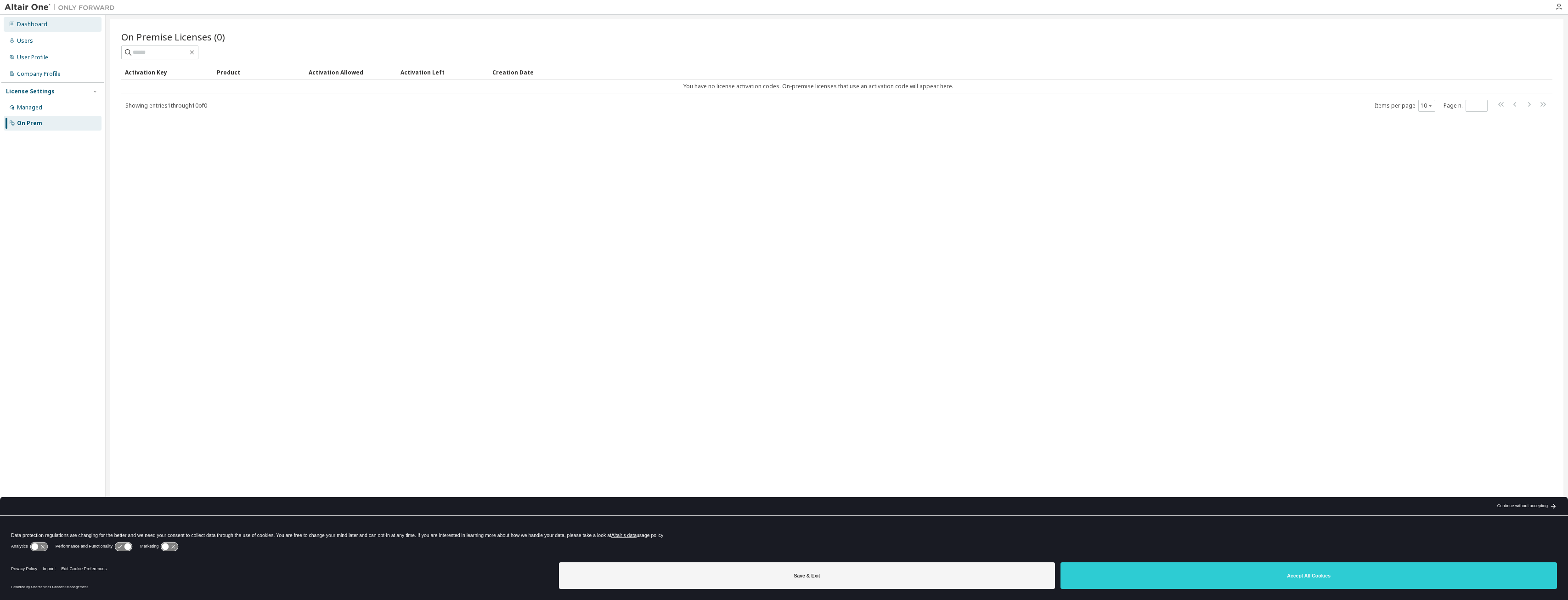
click at [33, 31] on div "Dashboard" at bounding box center [52, 24] width 98 height 15
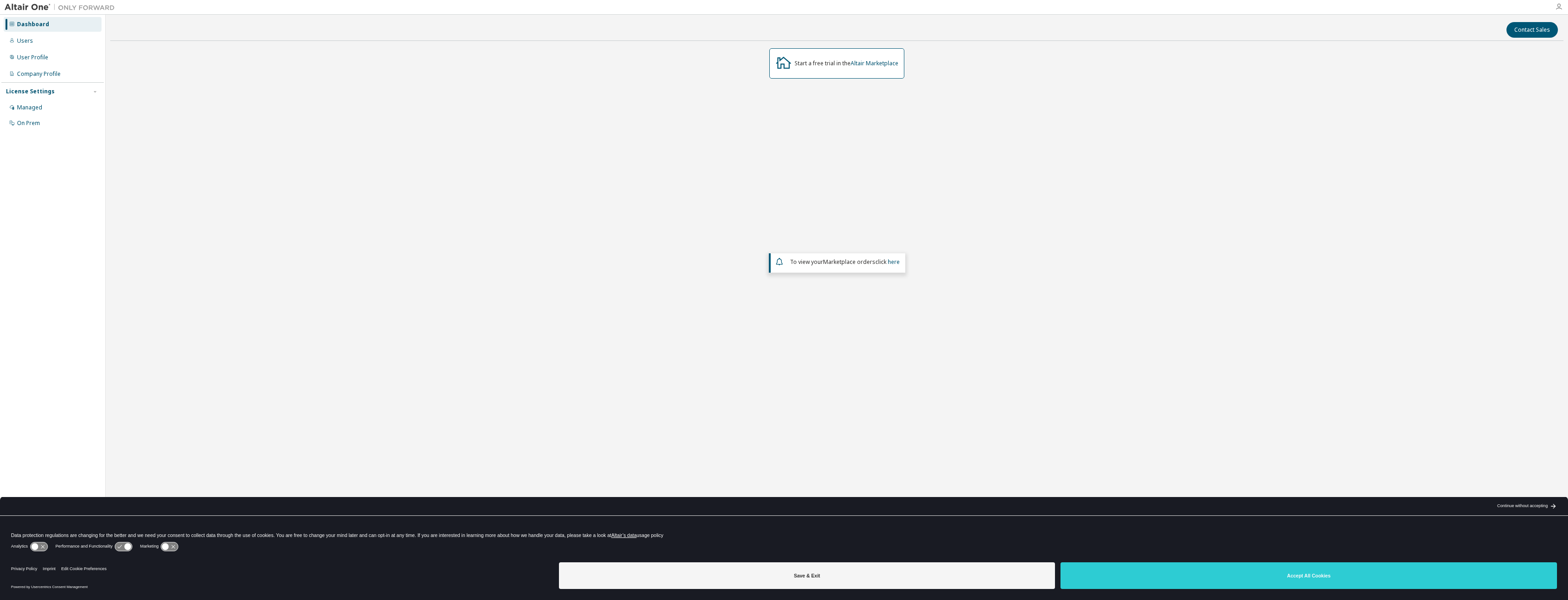
click at [1556, 10] on icon "button" at bounding box center [1559, 7] width 7 height 7
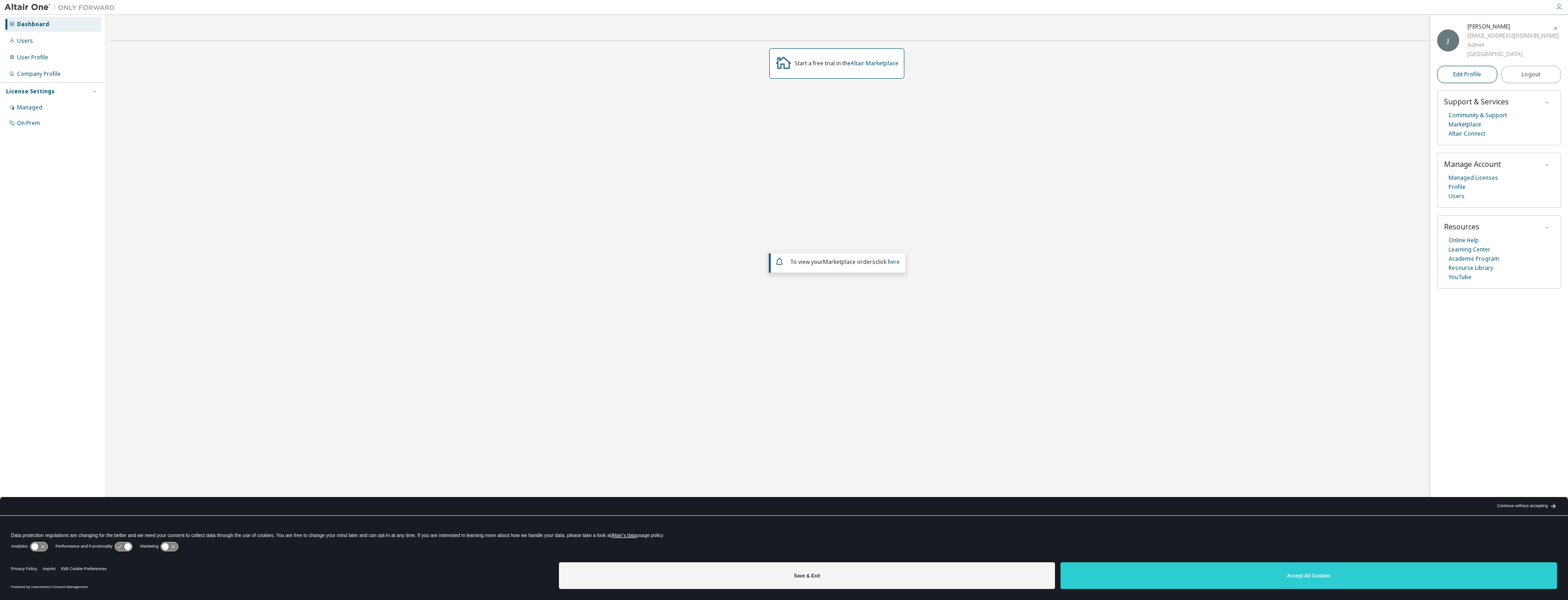
click at [1477, 77] on span "Edit Profile" at bounding box center [1467, 74] width 28 height 7
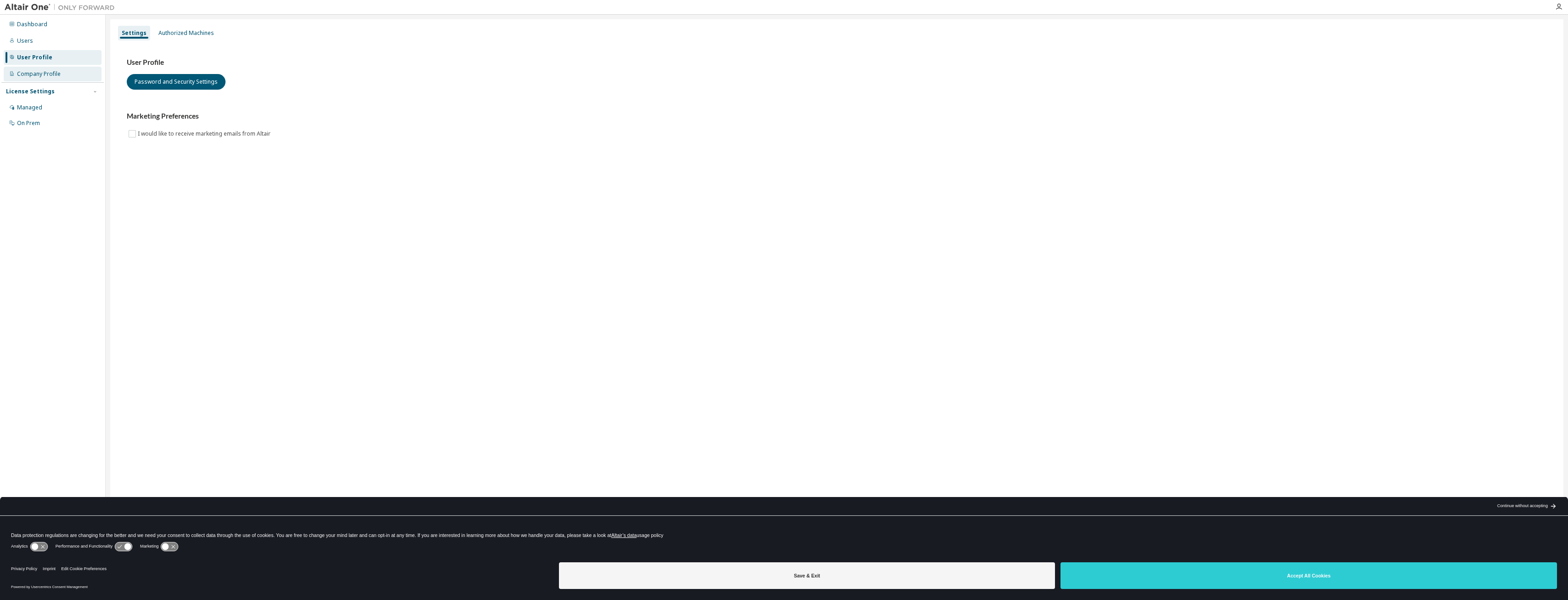
click at [40, 79] on div "Company Profile" at bounding box center [52, 74] width 98 height 15
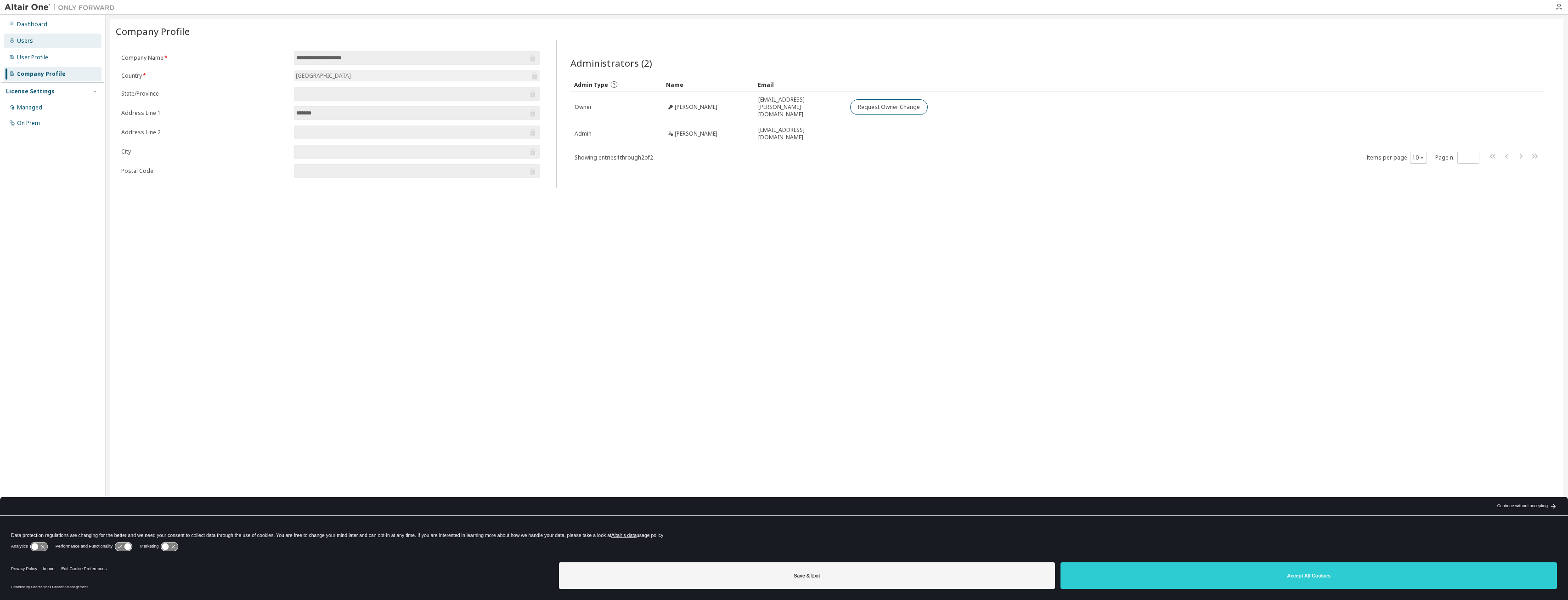
click at [47, 46] on div "Users" at bounding box center [52, 41] width 98 height 15
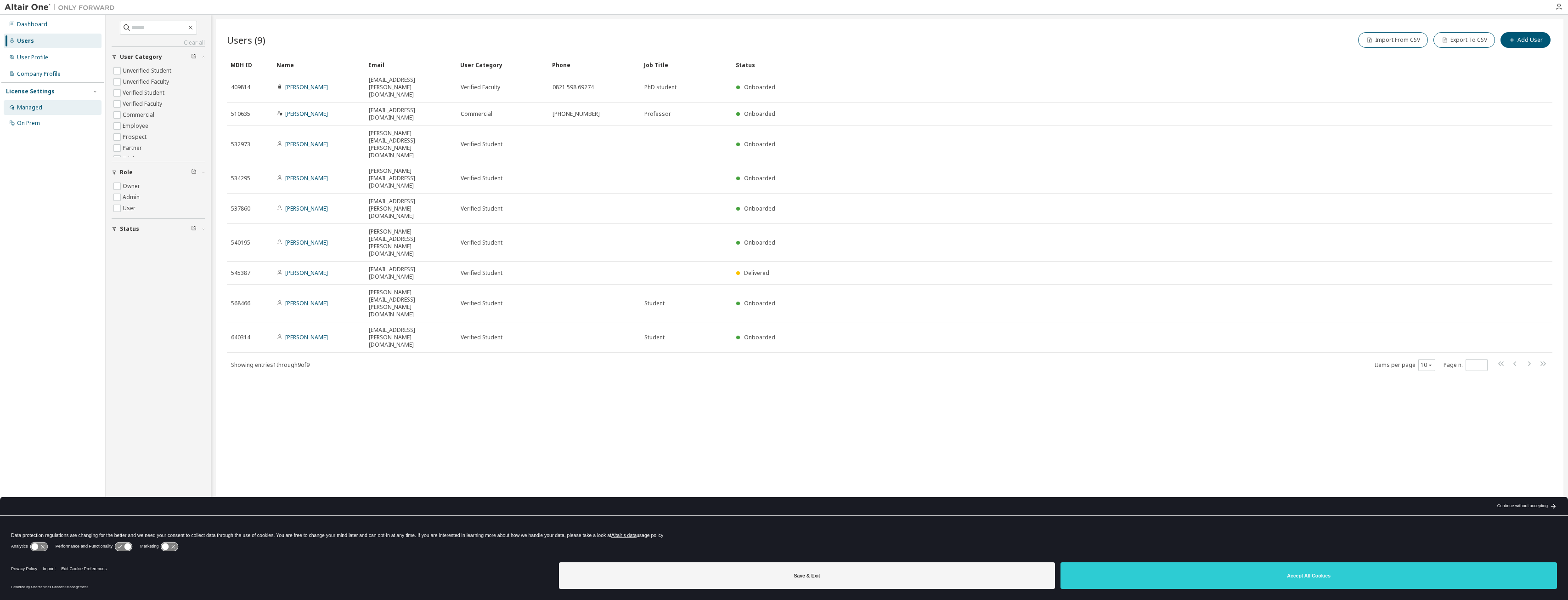
click at [47, 106] on div "Managed" at bounding box center [52, 107] width 98 height 15
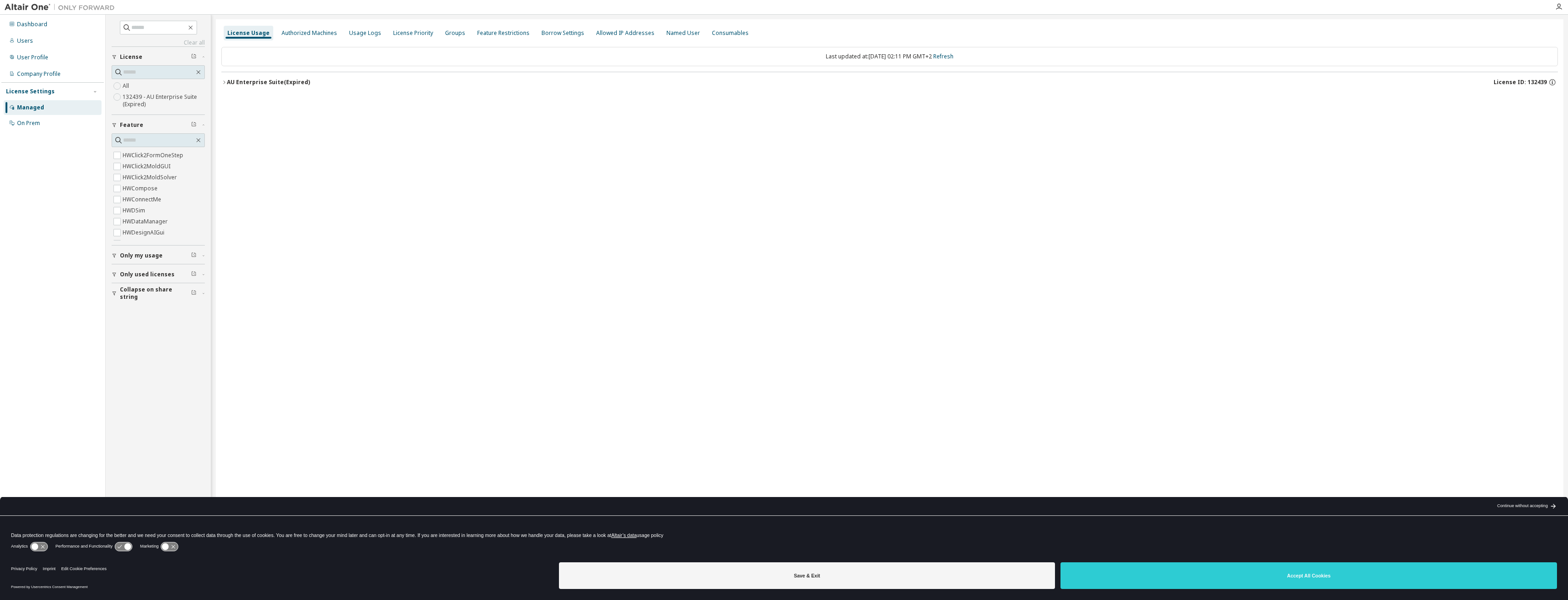
scroll to position [400, 0]
click at [119, 255] on div "button" at bounding box center [116, 255] width 9 height 5
click at [119, 256] on div "button" at bounding box center [116, 255] width 9 height 5
click at [127, 272] on span "Only used licenses" at bounding box center [147, 274] width 55 height 7
click at [127, 272] on span "Only used licenses" at bounding box center [147, 274] width 55 height 7
